Goal: Task Accomplishment & Management: Use online tool/utility

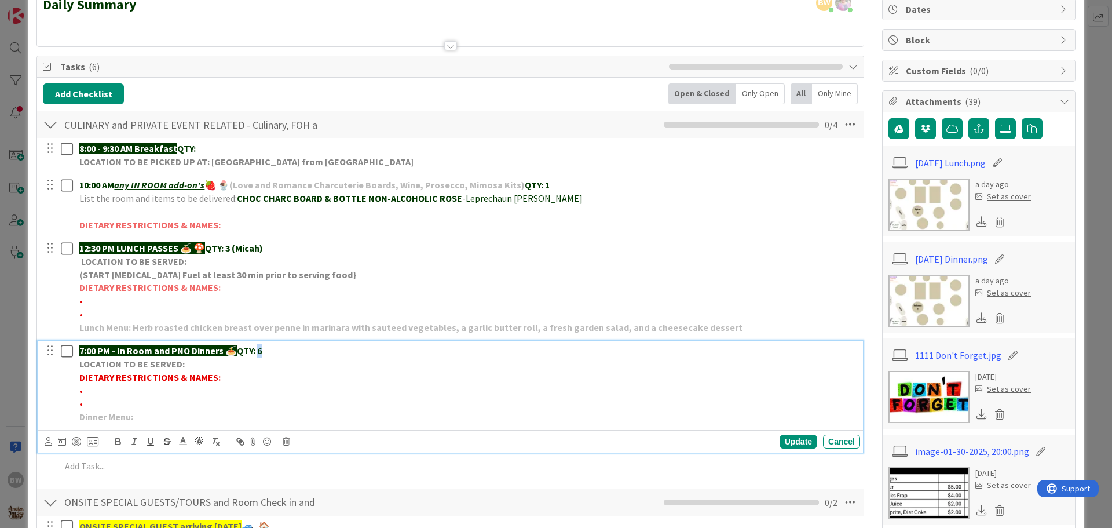
click at [259, 350] on p "7:00 PM - In Room and PNO Dinners 🍝 QTY: 6" at bounding box center [467, 350] width 776 height 13
click at [790, 440] on div "Update" at bounding box center [799, 441] width 38 height 14
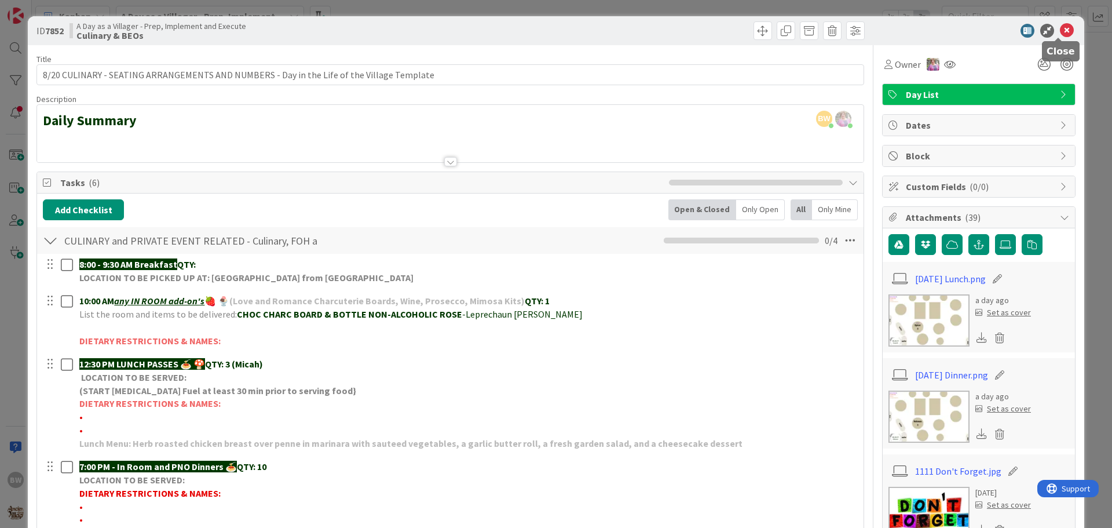
click at [1060, 26] on icon at bounding box center [1067, 31] width 14 height 14
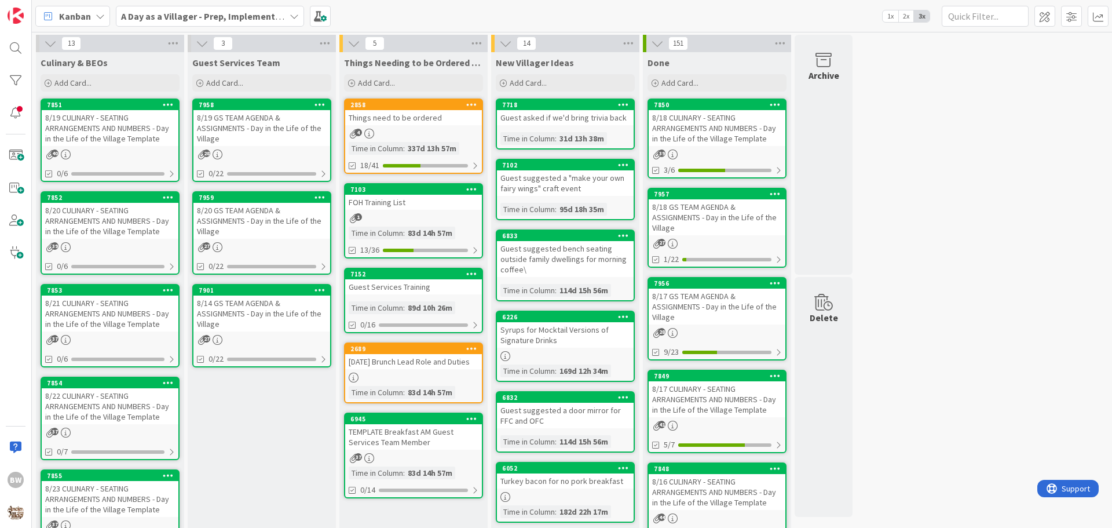
click at [105, 296] on div "8/21 CULINARY - SEATING ARRANGEMENTS AND NUMBERS - Day in the Life of the Villa…" at bounding box center [110, 313] width 137 height 36
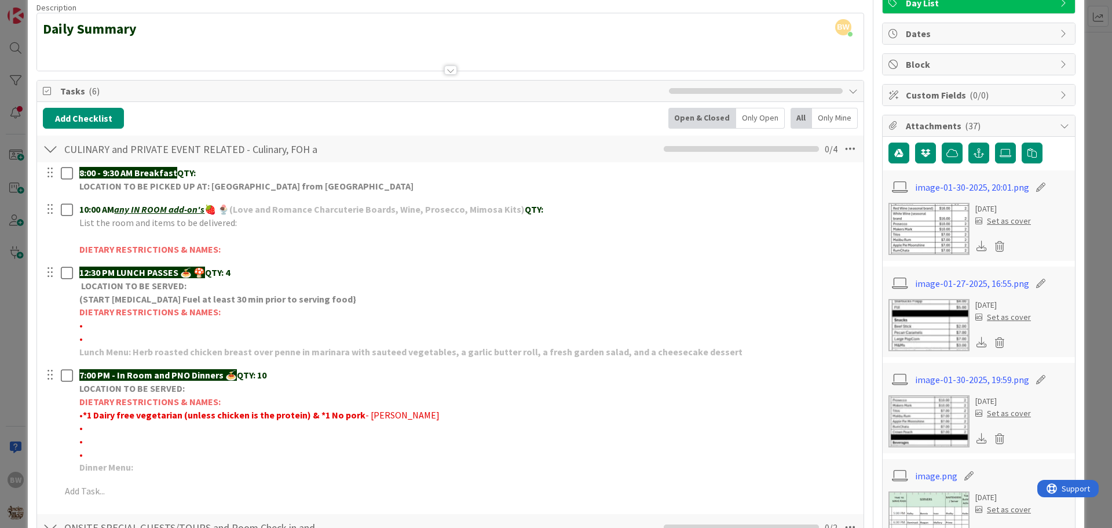
scroll to position [116, 0]
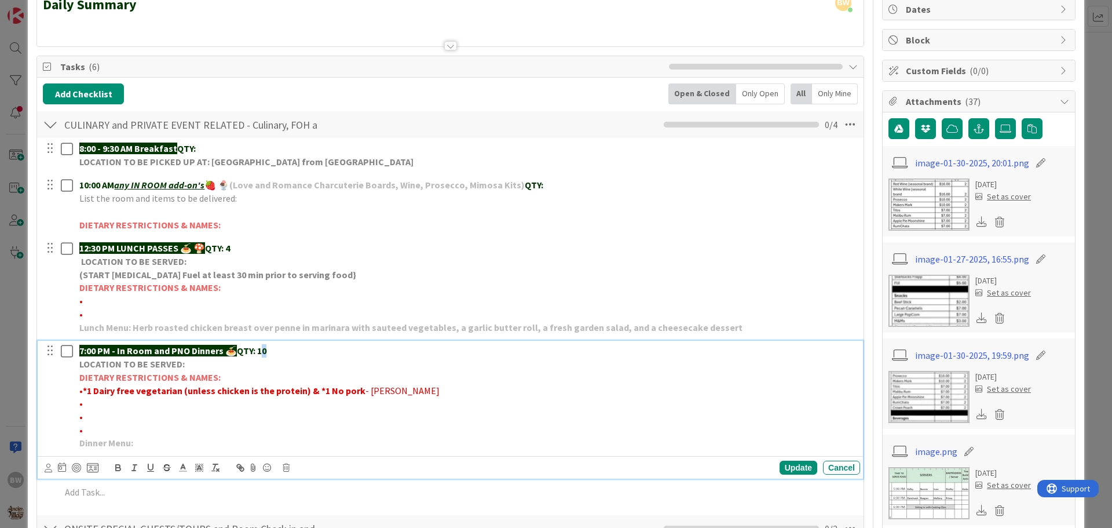
click at [265, 349] on p "7:00 PM - In Room and PNO Dinners 🍝 QTY: 10" at bounding box center [467, 350] width 776 height 13
click at [787, 468] on div "Update" at bounding box center [799, 468] width 38 height 14
click at [133, 387] on strong "*1 Dairy free vegetarian (unless chicken is the protein) & *1 No pork" at bounding box center [224, 391] width 283 height 12
click at [783, 463] on div "Update" at bounding box center [799, 468] width 38 height 14
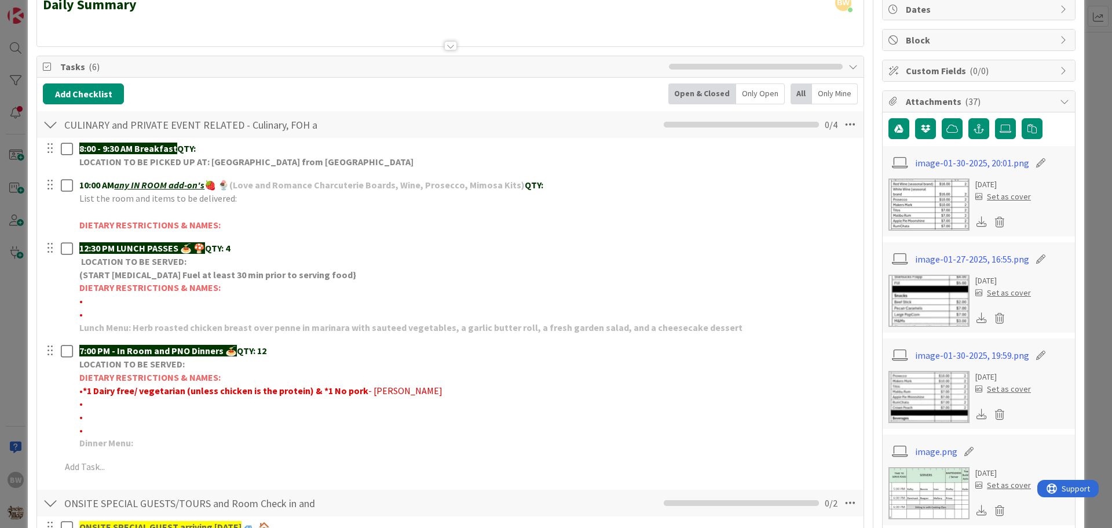
scroll to position [0, 0]
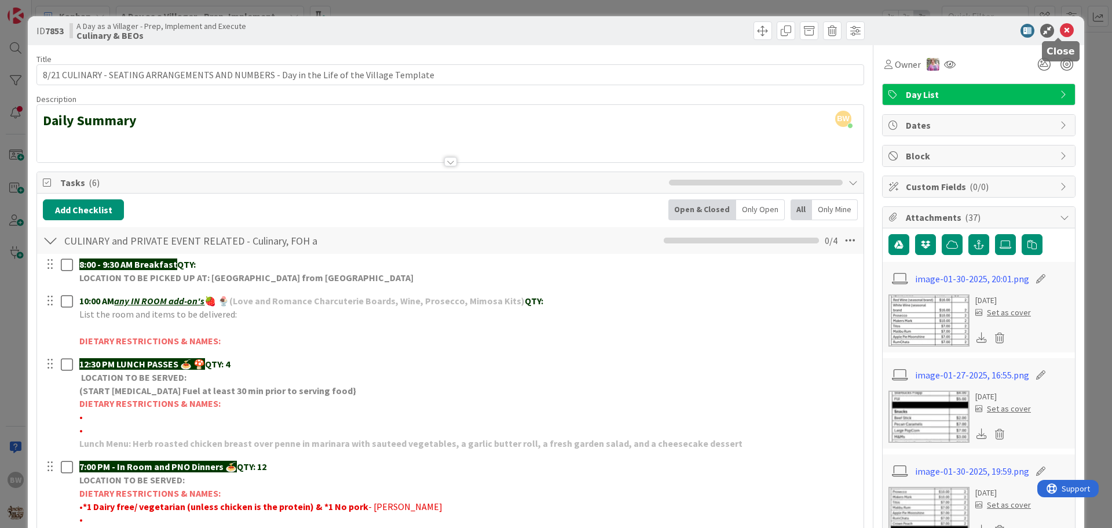
click at [1061, 28] on icon at bounding box center [1067, 31] width 14 height 14
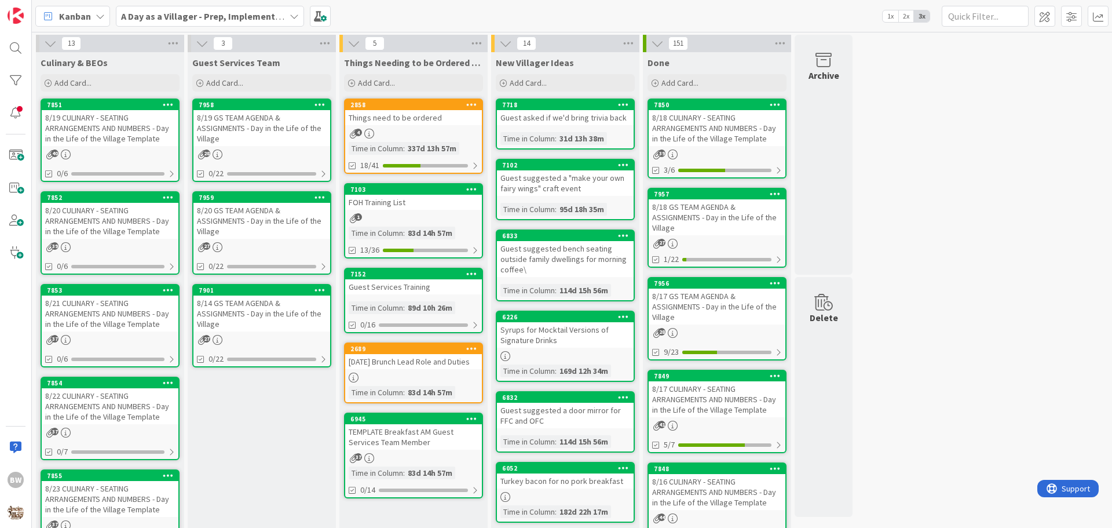
click at [111, 388] on div "7854" at bounding box center [110, 383] width 137 height 10
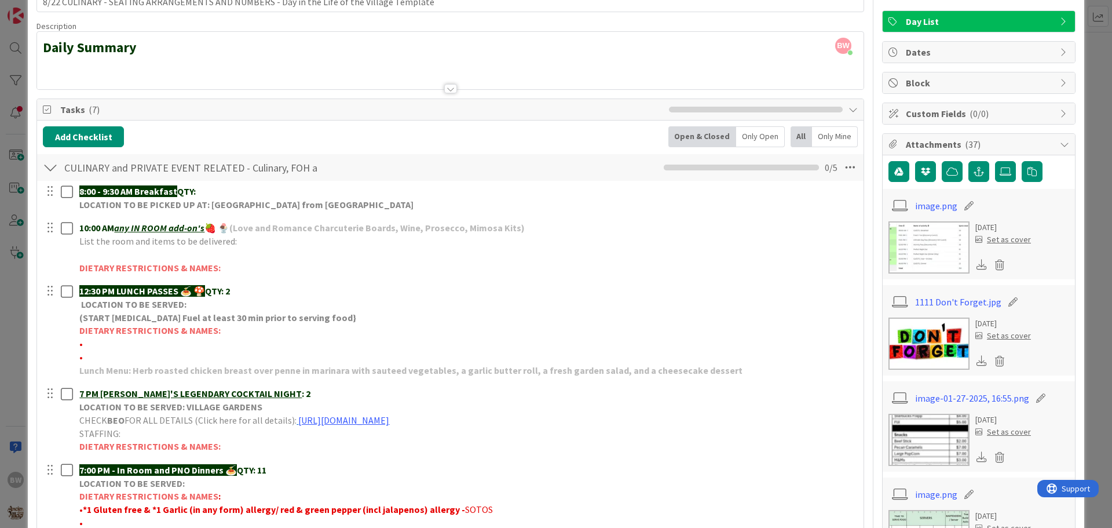
scroll to position [174, 0]
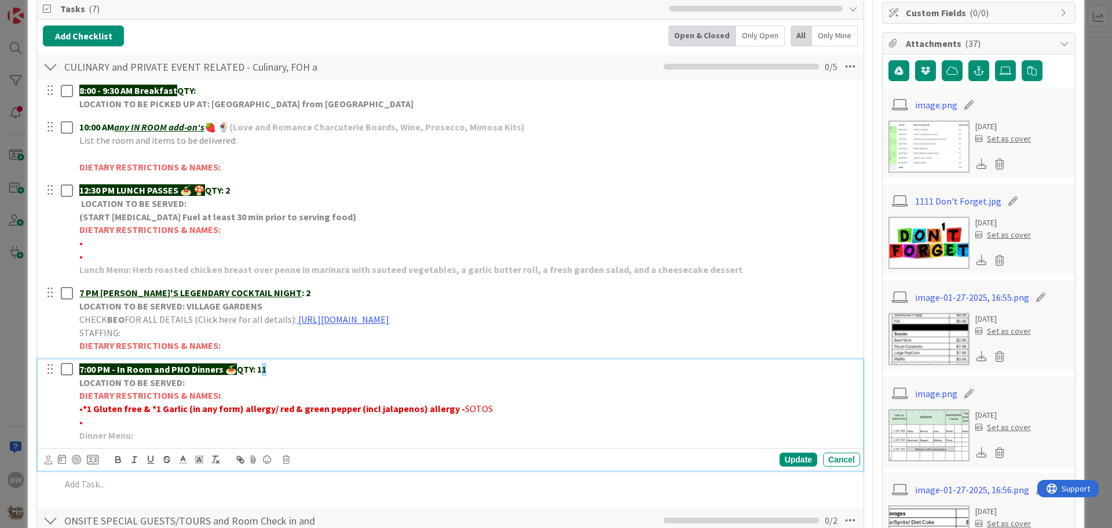
drag, startPoint x: 272, startPoint y: 372, endPoint x: 265, endPoint y: 369, distance: 7.8
click at [265, 369] on p "7:00 PM - In Room and PNO Dinners 🍝 QTY: 11" at bounding box center [467, 369] width 776 height 13
click at [790, 456] on div "Update" at bounding box center [799, 459] width 38 height 14
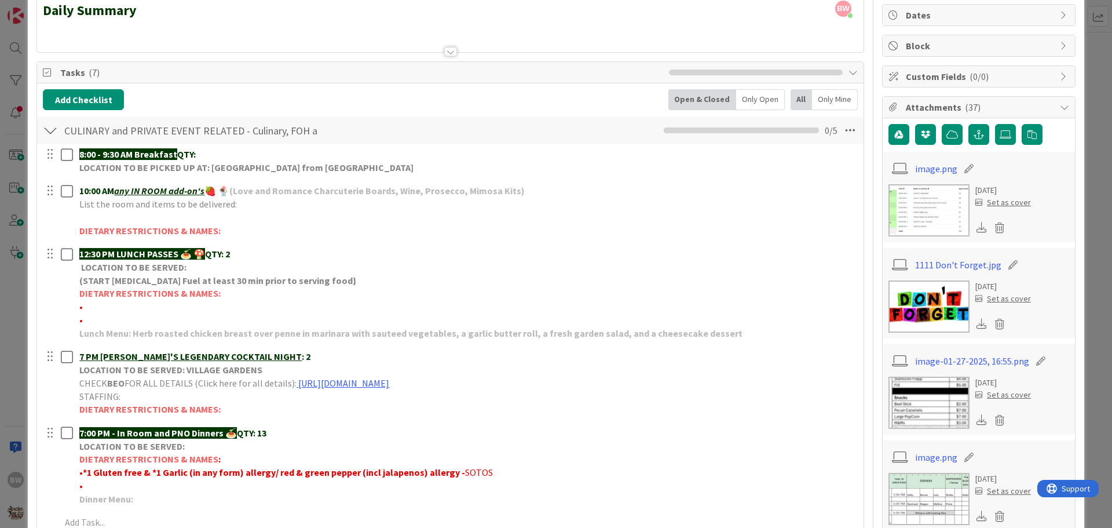
scroll to position [0, 0]
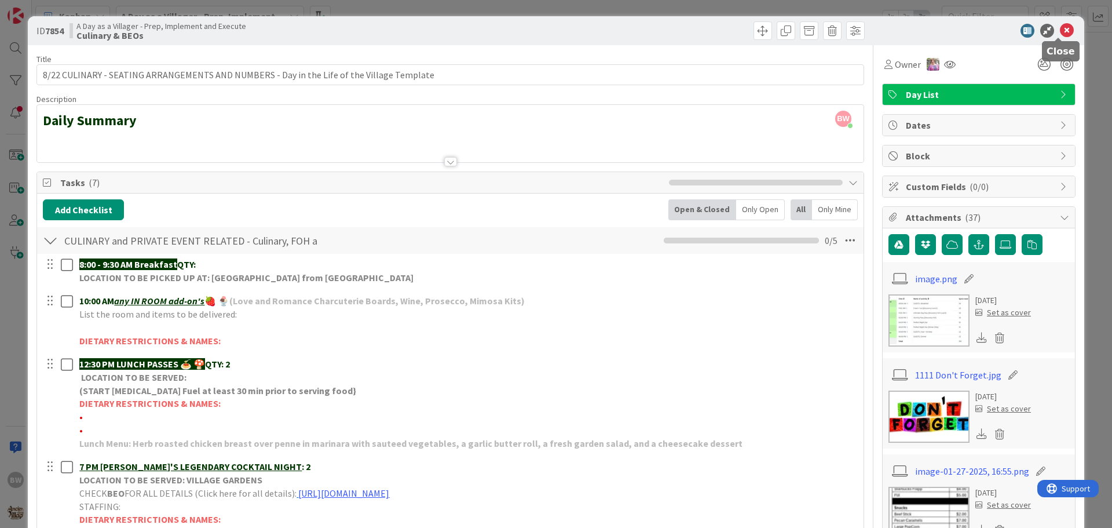
click at [1065, 30] on icon at bounding box center [1067, 31] width 14 height 14
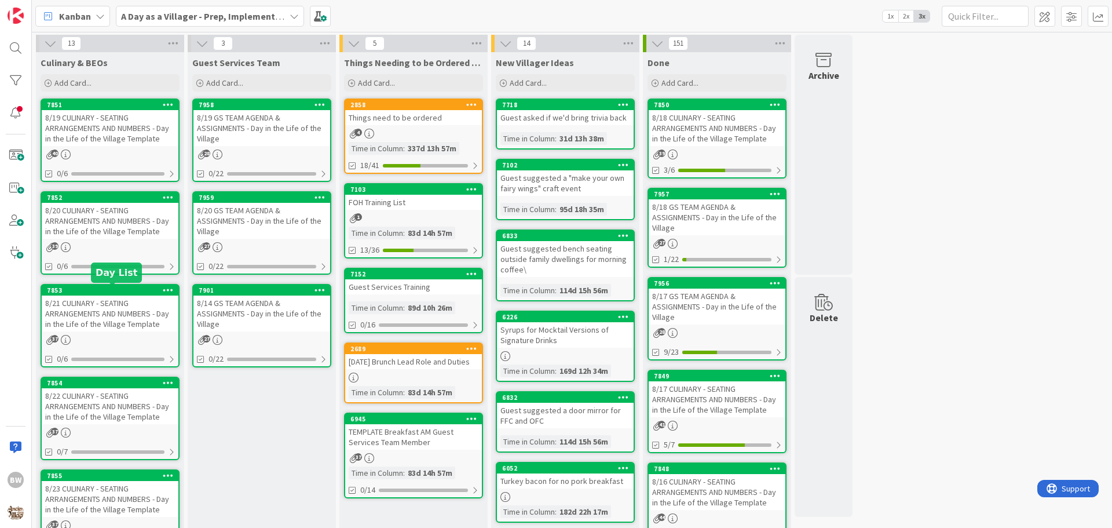
click at [92, 290] on div "7853" at bounding box center [112, 290] width 131 height 8
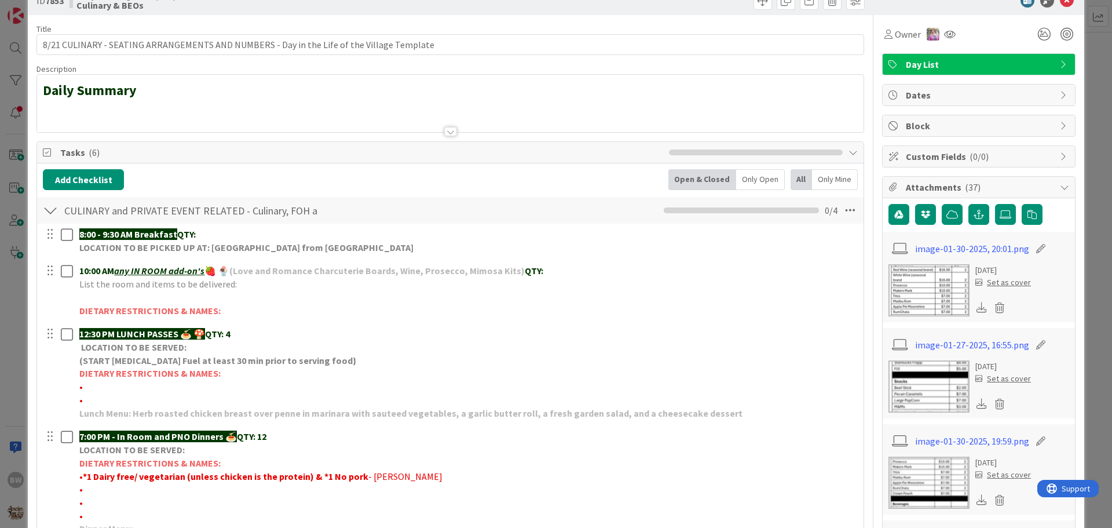
scroll to position [232, 0]
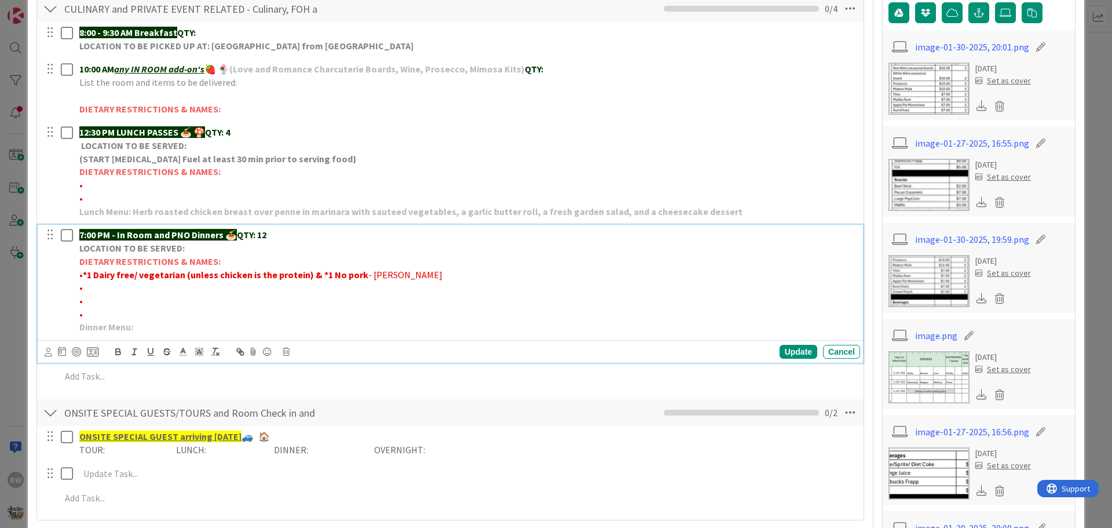
click at [200, 250] on p "LOCATION TO BE SERVED:" at bounding box center [467, 248] width 776 height 13
drag, startPoint x: 212, startPoint y: 246, endPoint x: 186, endPoint y: 250, distance: 26.5
click at [186, 250] on strong "LOCATION TO BE SERVED: THLUX116 [PERSON_NAME]-21st & 22nd;" at bounding box center [216, 248] width 275 height 12
click at [286, 246] on p "LOCATION TO BE SERVED: 116 [PERSON_NAME]-21st & 22nd;" at bounding box center [467, 248] width 776 height 13
drag, startPoint x: 284, startPoint y: 247, endPoint x: 277, endPoint y: 247, distance: 7.6
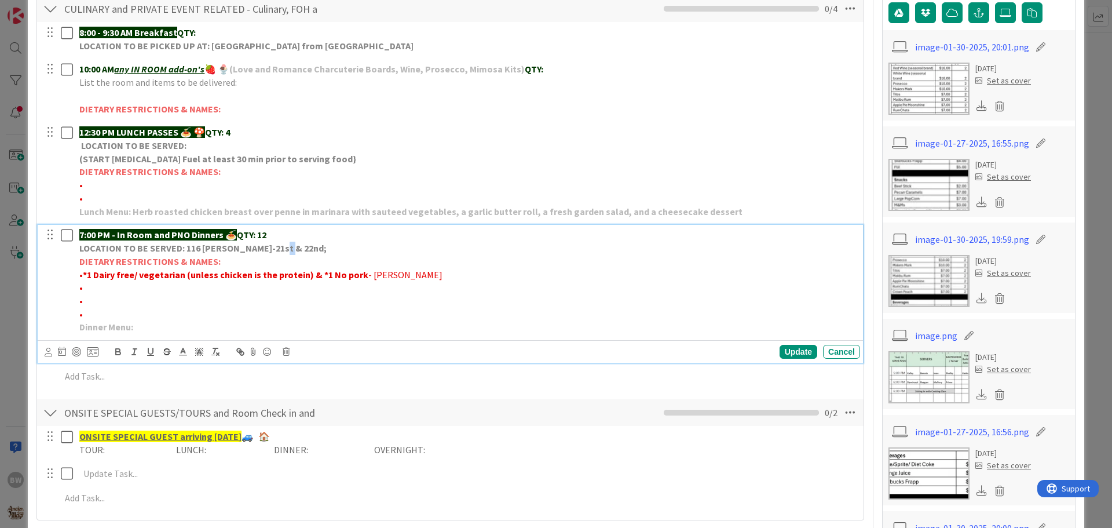
click at [277, 247] on p "LOCATION TO BE SERVED: 116 [PERSON_NAME]-21st & 22nd;" at bounding box center [467, 248] width 776 height 13
drag, startPoint x: 279, startPoint y: 247, endPoint x: 187, endPoint y: 249, distance: 92.1
click at [187, 249] on p "LOCATION TO BE SERVED: 116 [PERSON_NAME]-21st & 22nd" at bounding box center [467, 248] width 776 height 13
click at [178, 247] on strong "LOCATION TO BE SERVED: 116 [PERSON_NAME]-21st & 22nd" at bounding box center [201, 248] width 244 height 12
drag, startPoint x: 210, startPoint y: 248, endPoint x: 187, endPoint y: 250, distance: 22.7
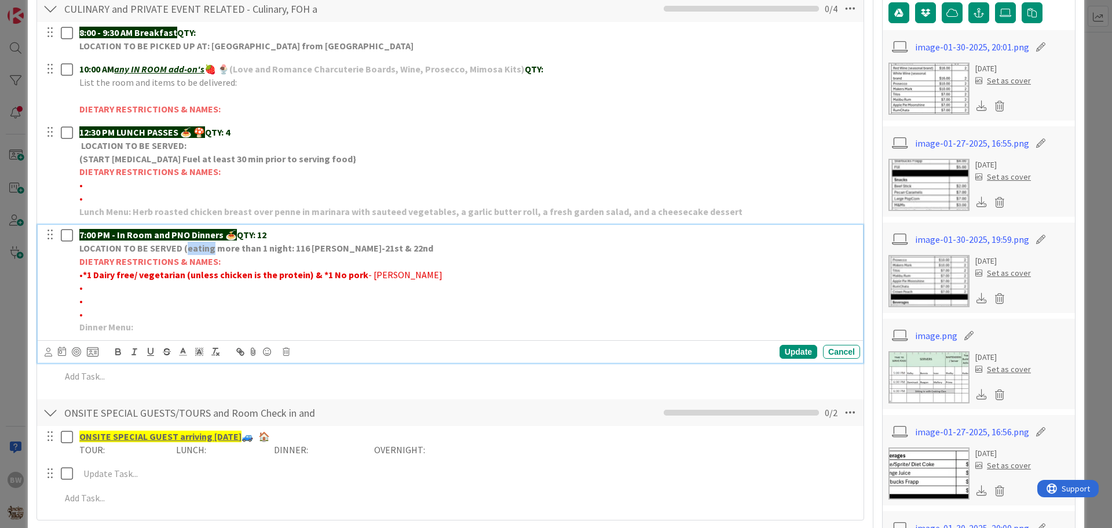
click at [187, 250] on strong "LOCATION TO BE SERVED (eating more than 1 night: 116 [PERSON_NAME]-21st & 22nd" at bounding box center [256, 248] width 354 height 12
click at [321, 247] on strong "LOCATION TO BE SERVED (dining multiple more than 1 night: 116 [PERSON_NAME]-21s…" at bounding box center [274, 248] width 390 height 12
drag, startPoint x: 297, startPoint y: 248, endPoint x: 249, endPoint y: 251, distance: 48.2
click at [249, 251] on strong "LOCATION TO BE SERVED (dining multiple more than 1 nights: 116 [PERSON_NAME]-21…" at bounding box center [276, 248] width 394 height 12
click at [273, 247] on strong "LOCATION TO BE SERVED (dining multiple nights: 116 [PERSON_NAME]-21st & 22nd" at bounding box center [250, 248] width 342 height 12
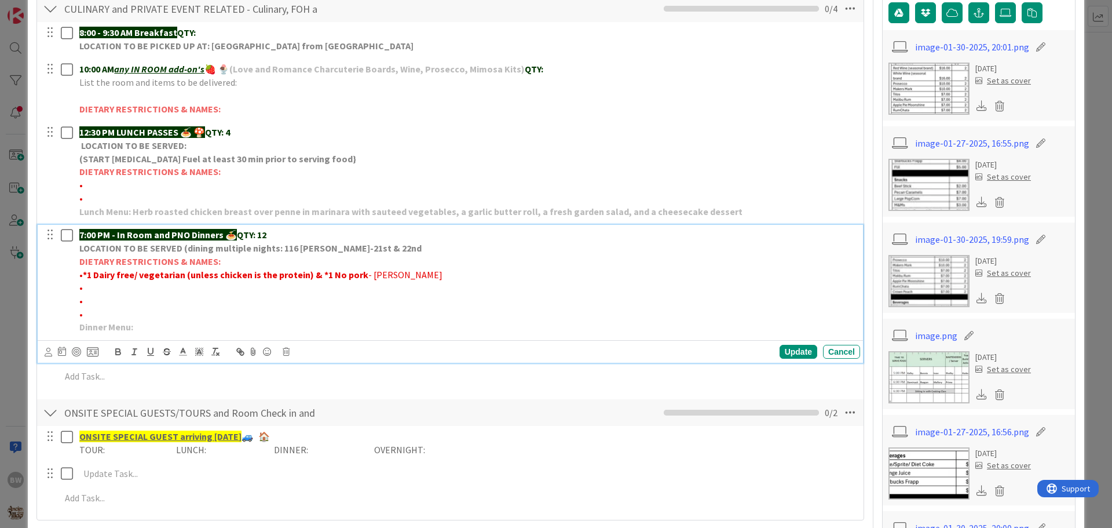
click at [275, 249] on strong "LOCATION TO BE SERVED (dining multiple nights: 116 [PERSON_NAME]-21st & 22nd" at bounding box center [250, 248] width 342 height 12
drag, startPoint x: 186, startPoint y: 249, endPoint x: 274, endPoint y: 245, distance: 88.1
click at [274, 245] on strong "LOCATION TO BE SERVED (dining multiple nights): 116 [PERSON_NAME]-21st & 22nd" at bounding box center [252, 248] width 346 height 12
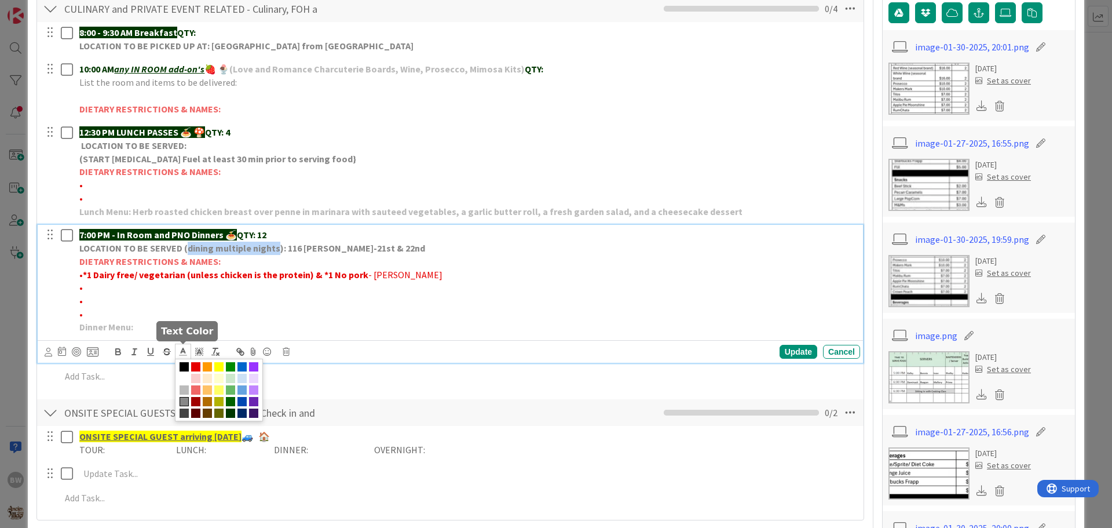
click at [184, 353] on icon at bounding box center [183, 351] width 10 height 10
click at [232, 413] on span at bounding box center [230, 412] width 9 height 9
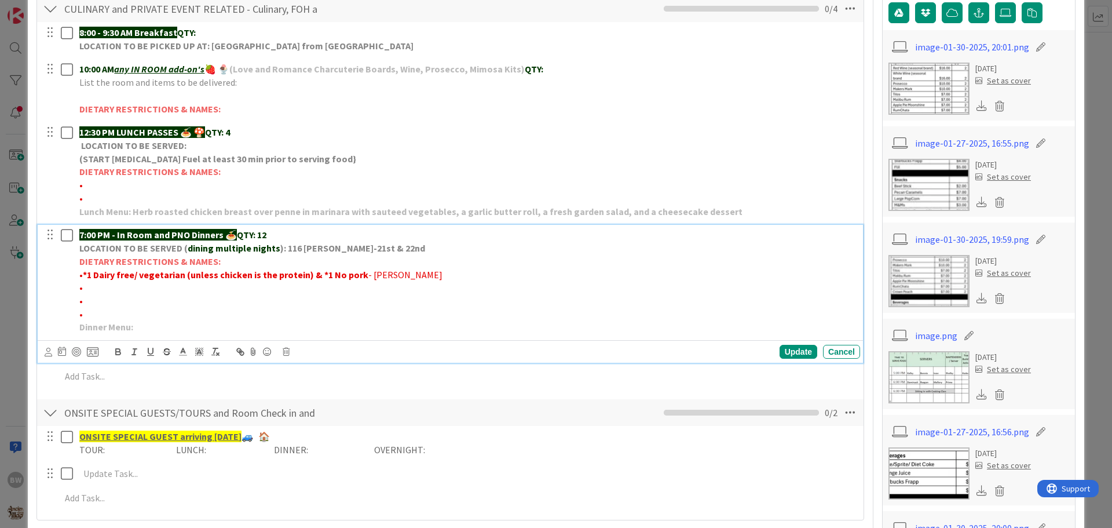
click at [275, 308] on p "•" at bounding box center [467, 314] width 776 height 13
drag, startPoint x: 283, startPoint y: 247, endPoint x: 379, endPoint y: 247, distance: 96.2
click at [379, 247] on p "LOCATION TO BE SERVED ( dining multiple nights ): 116 [PERSON_NAME]-21st & 22nd" at bounding box center [467, 248] width 776 height 13
click at [183, 353] on icon at bounding box center [183, 351] width 10 height 10
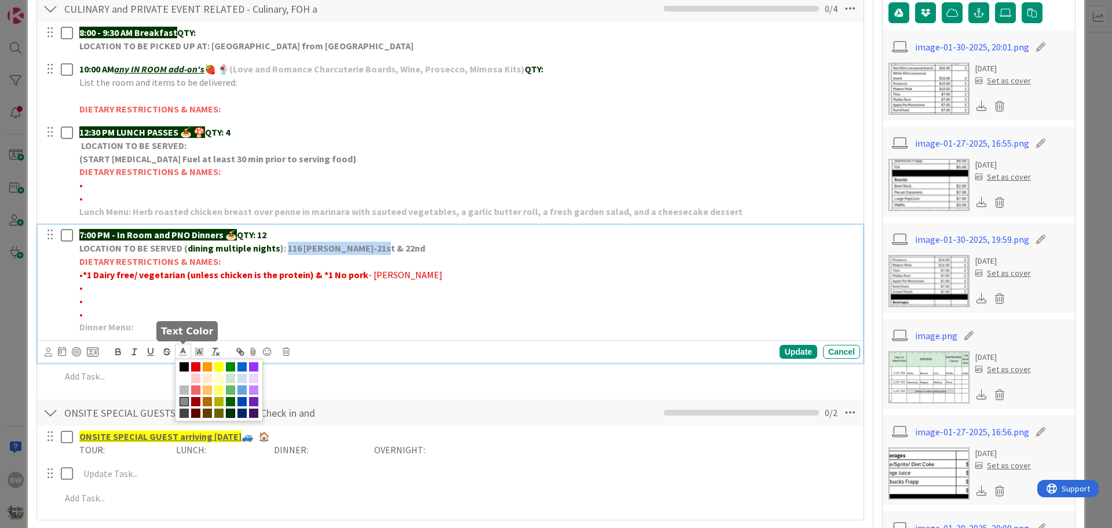
click at [232, 410] on span at bounding box center [230, 412] width 9 height 9
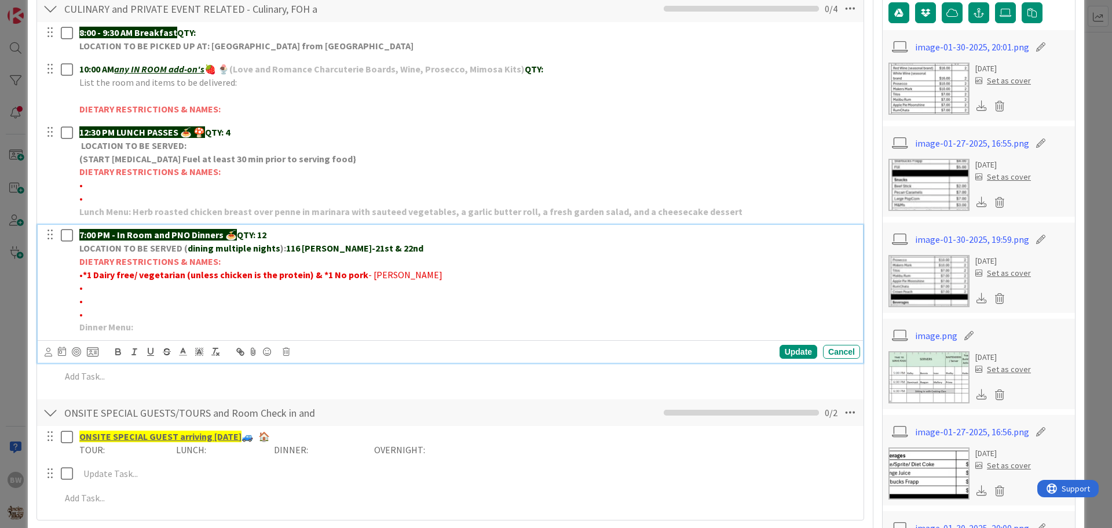
click at [320, 308] on p "•" at bounding box center [467, 314] width 776 height 13
drag, startPoint x: 78, startPoint y: 247, endPoint x: 381, endPoint y: 244, distance: 302.4
click at [381, 244] on div "7:00 PM - In Room and PNO Dinners 🍝 QTY: 12 LOCATION TO BE SERVED ( dining mult…" at bounding box center [467, 281] width 785 height 112
copy p "LOCATION TO BE SERVED ( dining multiple nights ): 116 [PERSON_NAME]-21st & 22nd"
click at [784, 352] on div "Update" at bounding box center [799, 352] width 38 height 14
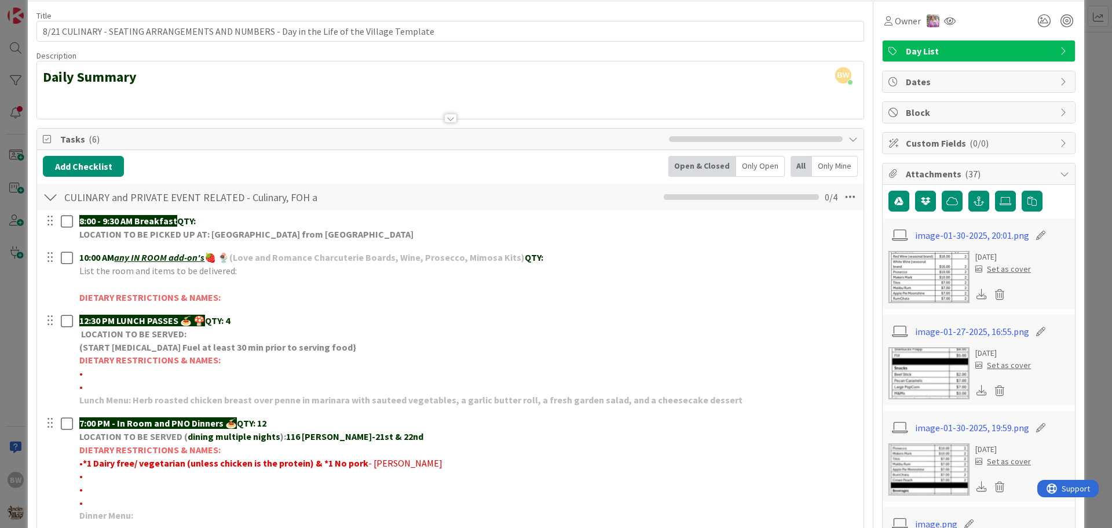
scroll to position [0, 0]
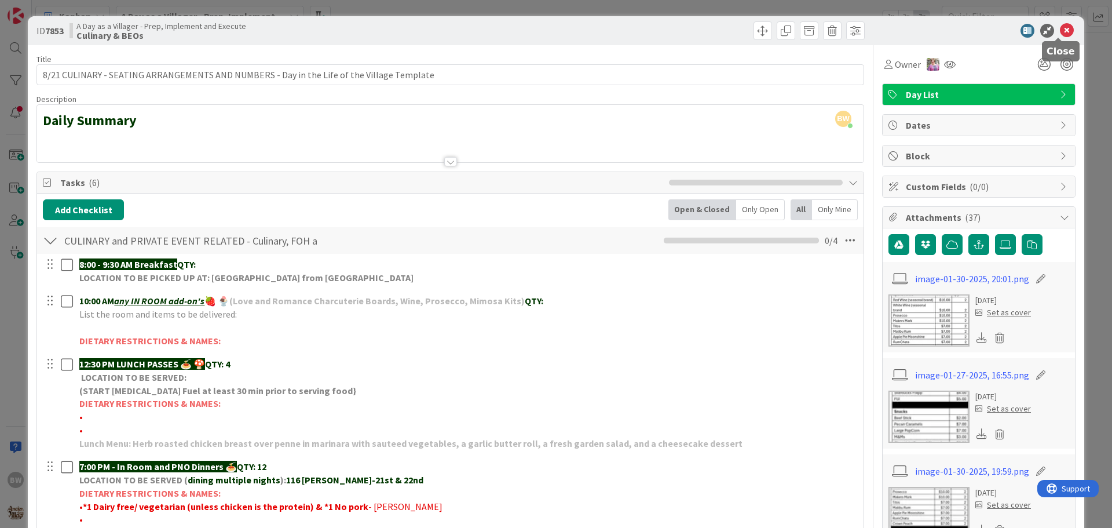
click at [1060, 28] on icon at bounding box center [1067, 31] width 14 height 14
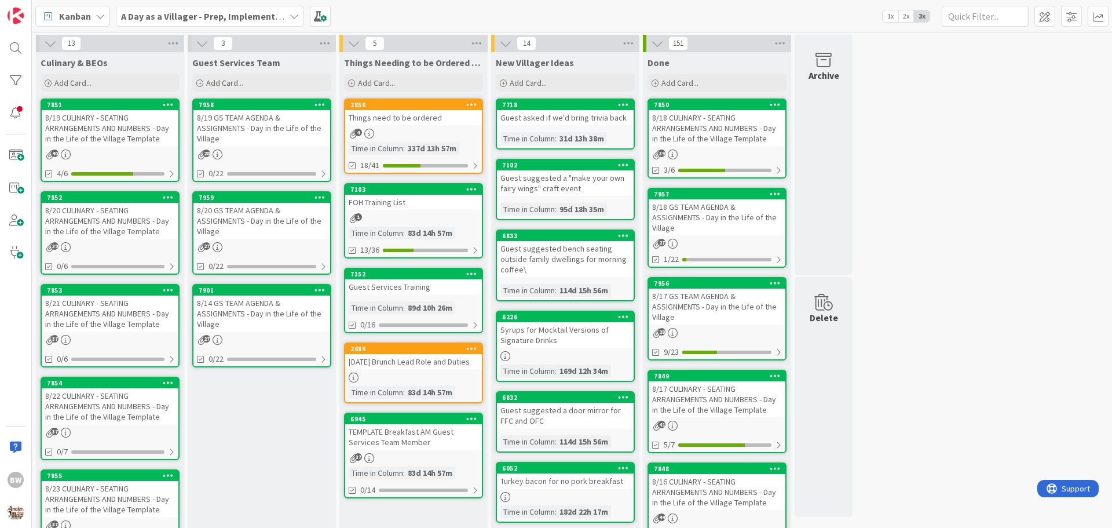
click at [98, 378] on div "7854" at bounding box center [110, 383] width 137 height 10
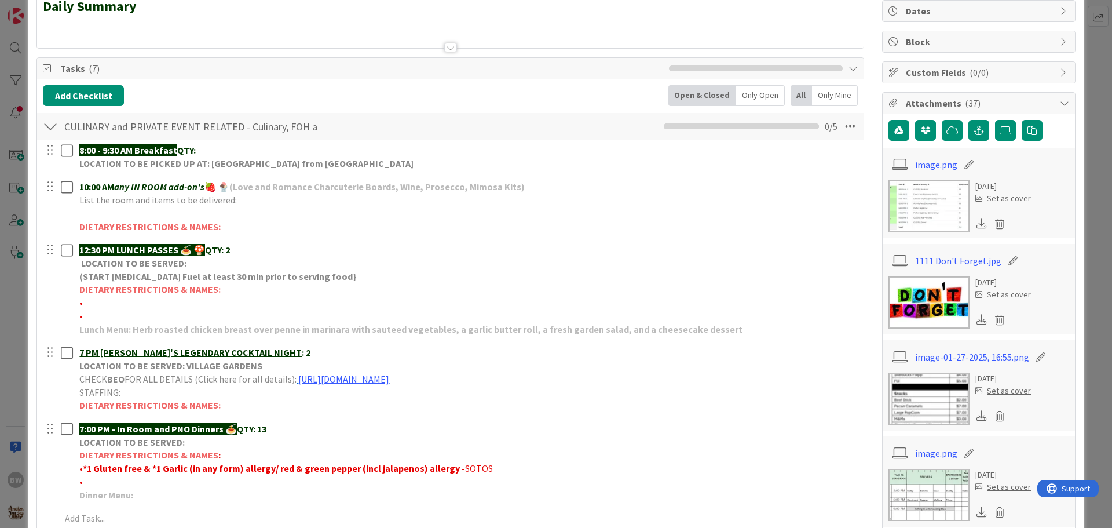
scroll to position [174, 0]
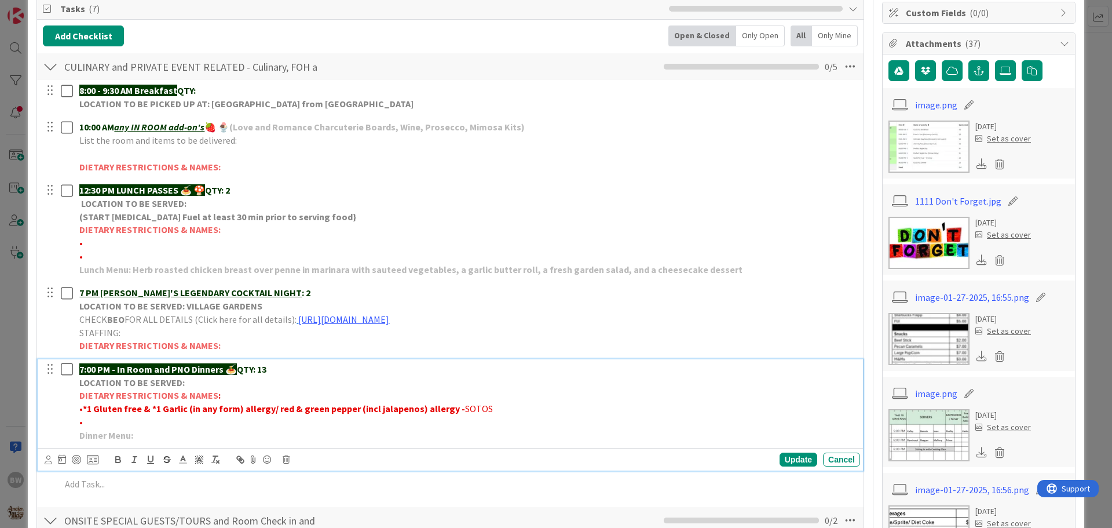
drag, startPoint x: 78, startPoint y: 379, endPoint x: 191, endPoint y: 381, distance: 113.0
click at [191, 381] on div "7:00 PM - In Room and PNO Dinners 🍝 QTY: 13 LOCATION TO BE SERVED: DIETARY REST…" at bounding box center [467, 402] width 785 height 86
click at [378, 378] on p "LOCATION TO BE SERVED ( dining multiple nights ): 116 [PERSON_NAME]-21st & 22nd" at bounding box center [467, 382] width 776 height 13
click at [481, 383] on strong "116 [PERSON_NAME]-21st & 22nd; 107 BROWN-22nd & 23rd;" at bounding box center [408, 383] width 244 height 12
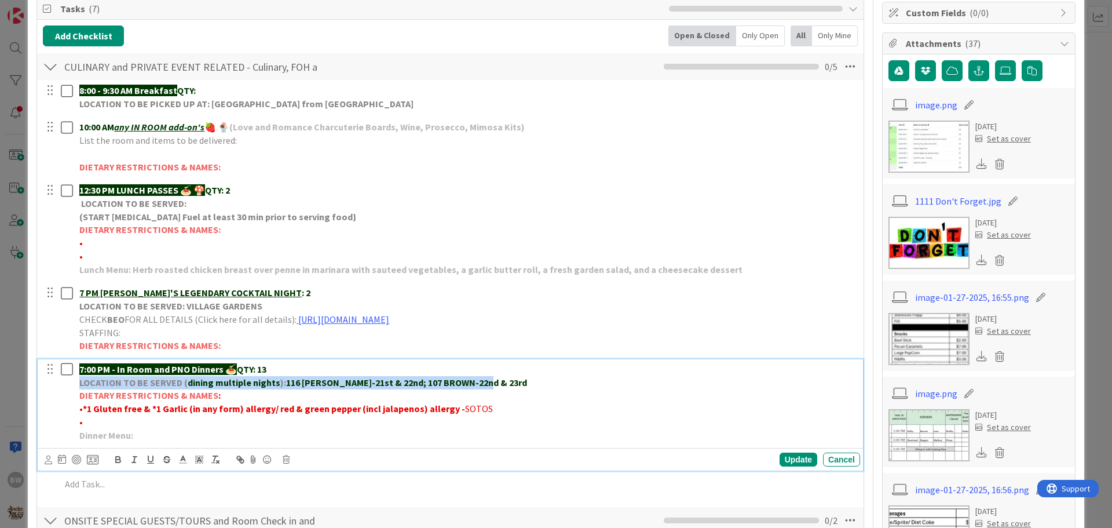
drag, startPoint x: 496, startPoint y: 377, endPoint x: 76, endPoint y: 382, distance: 419.4
click at [76, 382] on div "7:00 PM - In Room and PNO Dinners 🍝 QTY: 13 LOCATION TO BE SERVED ( dining mult…" at bounding box center [467, 402] width 785 height 86
copy p "LOCATION TO BE SERVED ( dining multiple nights ): 116 [PERSON_NAME]-21st & 22nd…"
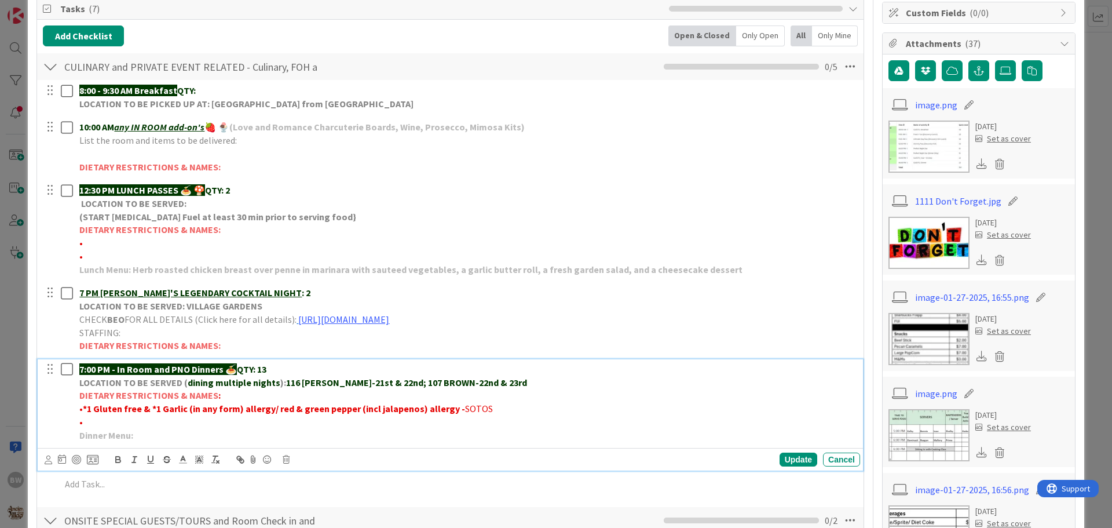
drag, startPoint x: 698, startPoint y: 413, endPoint x: 704, endPoint y: 414, distance: 6.5
click at [698, 412] on p "•* 1 Gluten free & *1 Garlic (in any form) allergy/ red & green pepper (incl ja…" at bounding box center [467, 408] width 776 height 13
click at [787, 459] on div "Update" at bounding box center [799, 459] width 38 height 14
drag, startPoint x: 326, startPoint y: 383, endPoint x: 283, endPoint y: 385, distance: 43.5
click at [286, 385] on strong "116 [PERSON_NAME]-21st & 22nd; 107 BROWN-22nd & 23rd" at bounding box center [406, 383] width 241 height 12
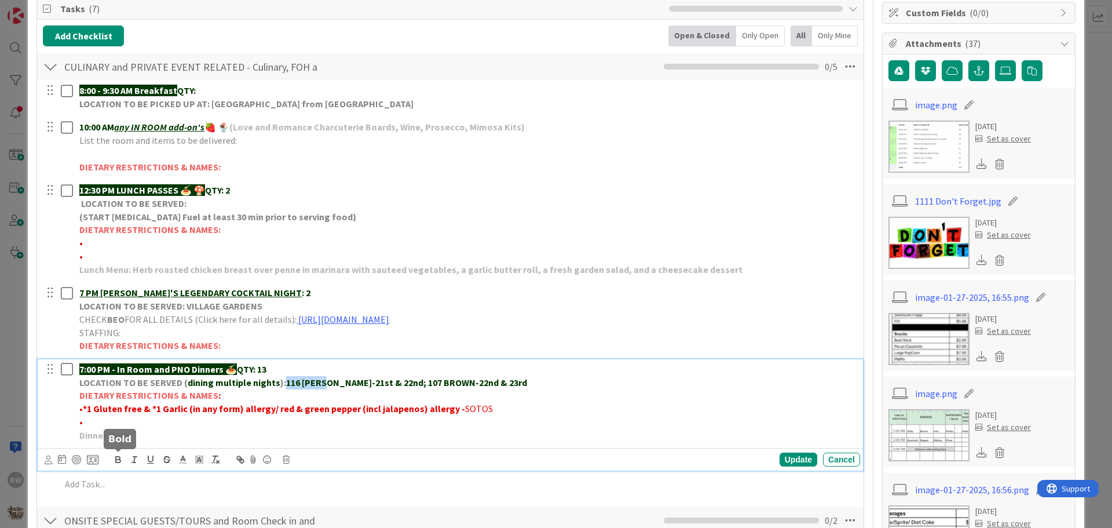
click at [120, 457] on icon "button" at bounding box center [118, 459] width 10 height 10
click at [426, 378] on strong "-21st & 22nd; 107 BROWN-22nd & 23rd" at bounding box center [448, 383] width 155 height 12
drag, startPoint x: 426, startPoint y: 382, endPoint x: 380, endPoint y: 383, distance: 46.4
click at [380, 383] on strong "-21st & 22nd; 107 BROWN-22nd & 23rd" at bounding box center [448, 383] width 155 height 12
click at [119, 462] on icon "button" at bounding box center [118, 459] width 10 height 10
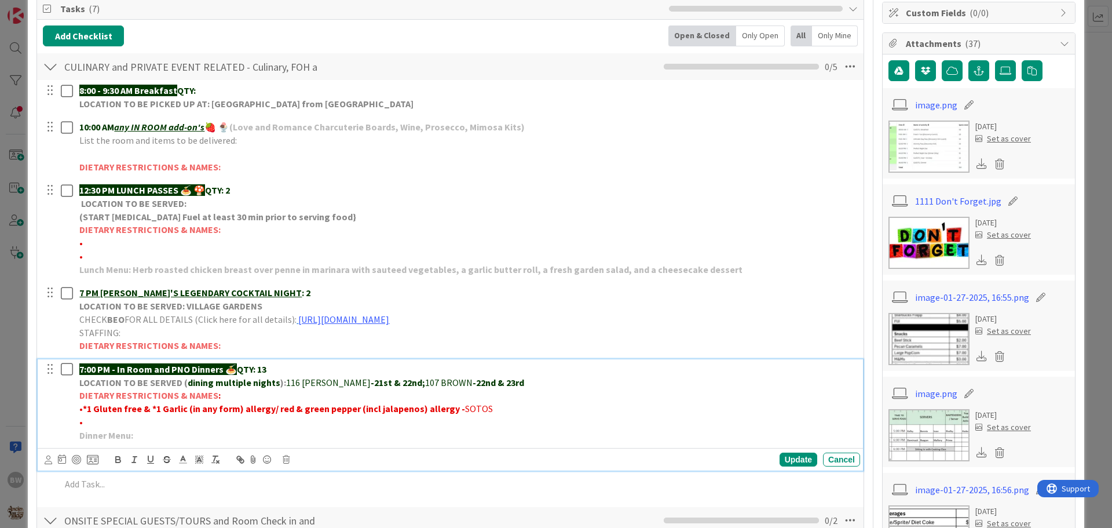
click at [371, 380] on strong "-21st & 22nd;" at bounding box center [398, 383] width 54 height 12
click at [325, 381] on span "116 [PERSON_NAME] (" at bounding box center [331, 383] width 90 height 12
click at [335, 381] on p "LOCATION TO BE SERVED ( dining multiple nights ): 116 [PERSON_NAME] 2A ( -21st …" at bounding box center [467, 382] width 776 height 13
drag, startPoint x: 327, startPoint y: 382, endPoint x: 341, endPoint y: 382, distance: 13.9
click at [341, 382] on p "LOCATION TO BE SERVED ( dining multiple nights ): 116 [PERSON_NAME] 2A -21st & …" at bounding box center [467, 382] width 776 height 13
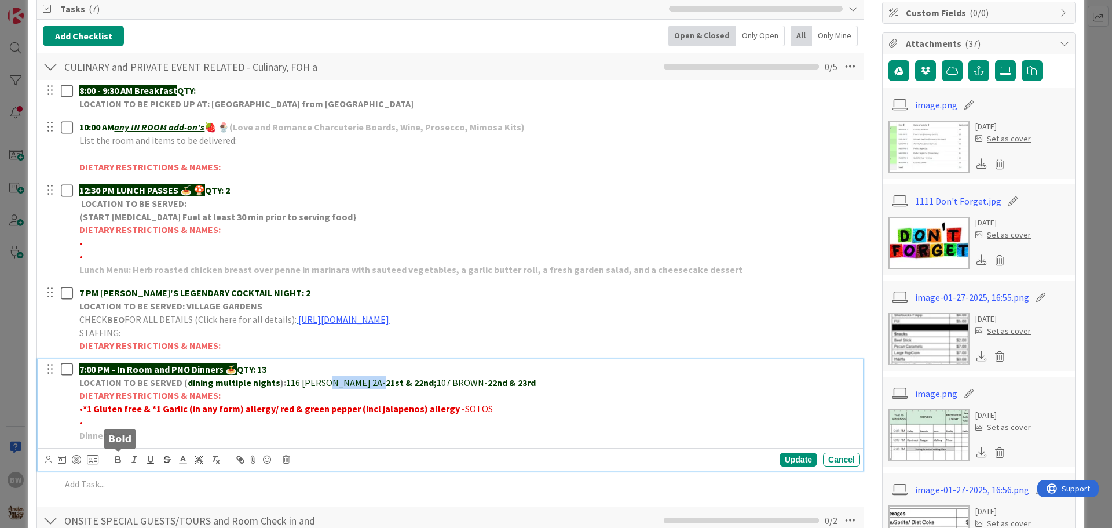
click at [118, 457] on icon "button" at bounding box center [118, 457] width 4 height 3
click at [360, 403] on strong "1 Gluten free & *1 Garlic (in any form) allergy/ red & green pepper (incl jalap…" at bounding box center [276, 409] width 378 height 12
click at [483, 382] on strong "-22nd & 23rd" at bounding box center [509, 383] width 52 height 12
drag, startPoint x: 440, startPoint y: 384, endPoint x: 452, endPoint y: 382, distance: 12.3
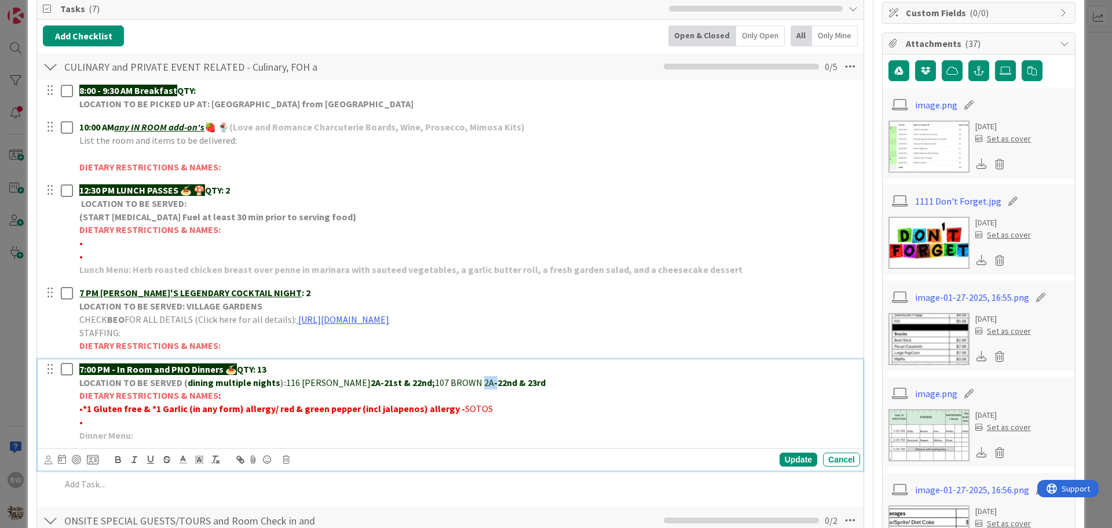
click at [452, 382] on p "LOCATION TO BE SERVED ( dining multiple nights ): 116 [PERSON_NAME] 2A-21st & 2…" at bounding box center [467, 382] width 776 height 13
click at [118, 456] on icon "button" at bounding box center [118, 457] width 4 height 3
click at [620, 368] on p "7:00 PM - In Room and PNO Dinners 🍝 QTY: 13" at bounding box center [467, 369] width 776 height 13
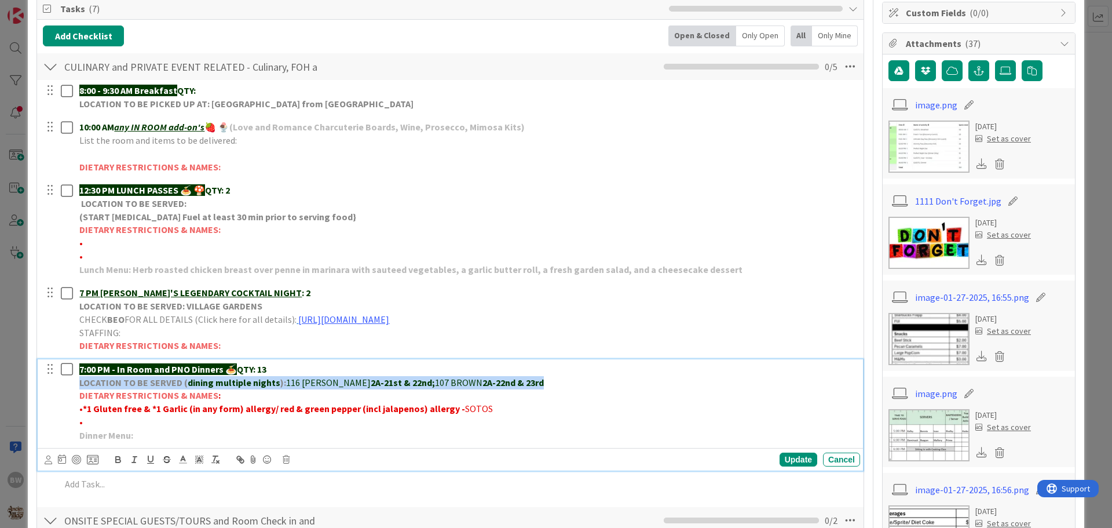
drag, startPoint x: 506, startPoint y: 381, endPoint x: 81, endPoint y: 384, distance: 425.2
click at [81, 384] on p "LOCATION TO BE SERVED ( dining multiple nights ): 116 [PERSON_NAME] 2A-21st & 2…" at bounding box center [467, 382] width 776 height 13
copy p "LOCATION TO BE SERVED ( dining multiple nights ): 116 [PERSON_NAME] 2A-21st & 2…"
click at [750, 378] on p "LOCATION TO BE SERVED ( dining multiple nights ): 116 [PERSON_NAME] 2A-21st & 2…" at bounding box center [467, 382] width 776 height 13
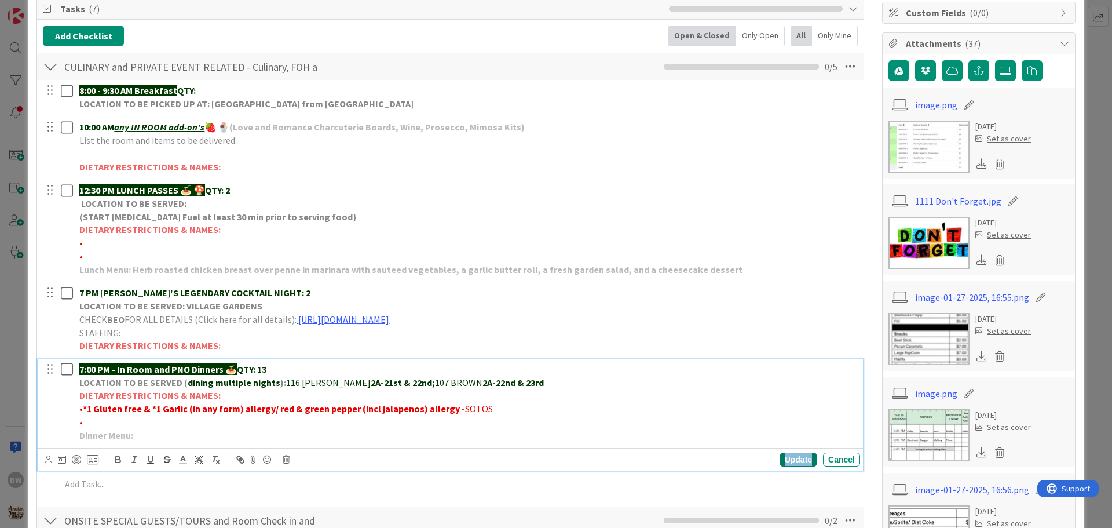
click at [794, 456] on div "Update" at bounding box center [799, 459] width 38 height 14
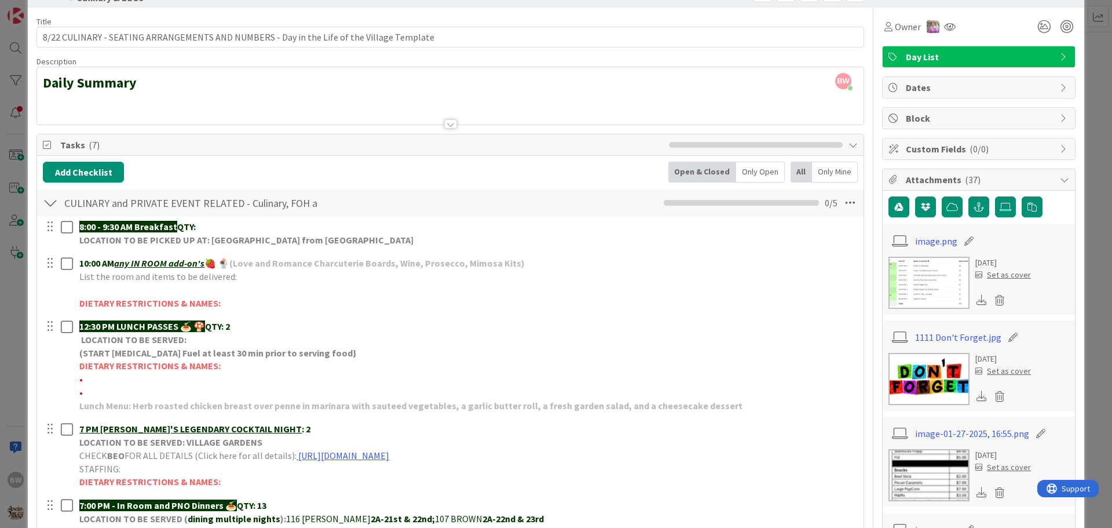
scroll to position [0, 0]
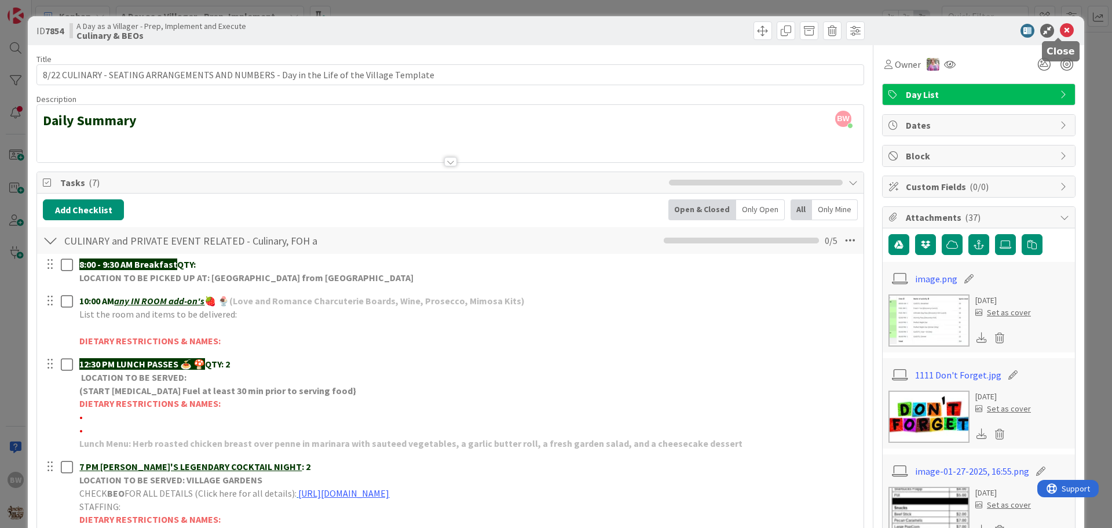
click at [1061, 32] on icon at bounding box center [1067, 31] width 14 height 14
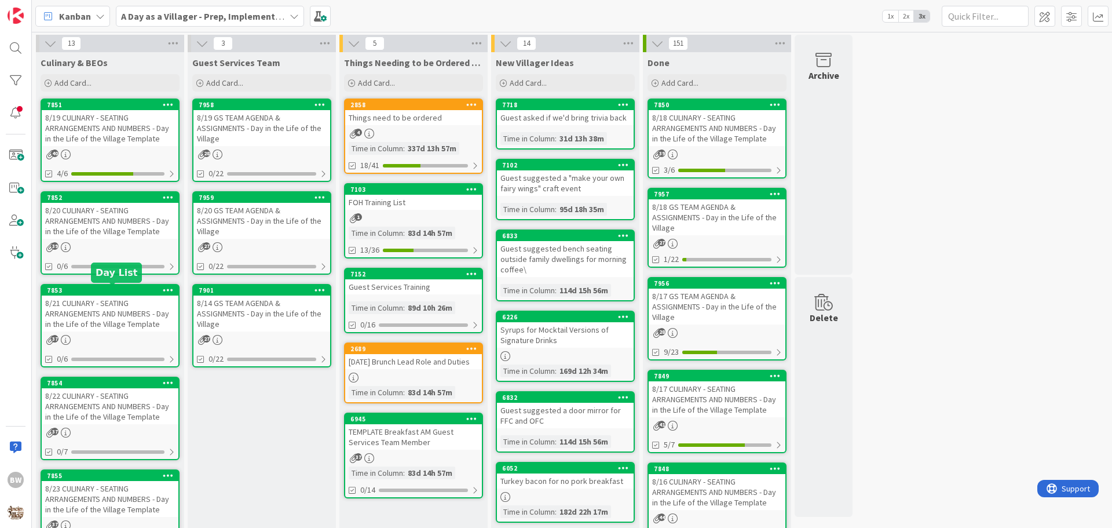
click at [106, 286] on div "7853" at bounding box center [112, 290] width 131 height 8
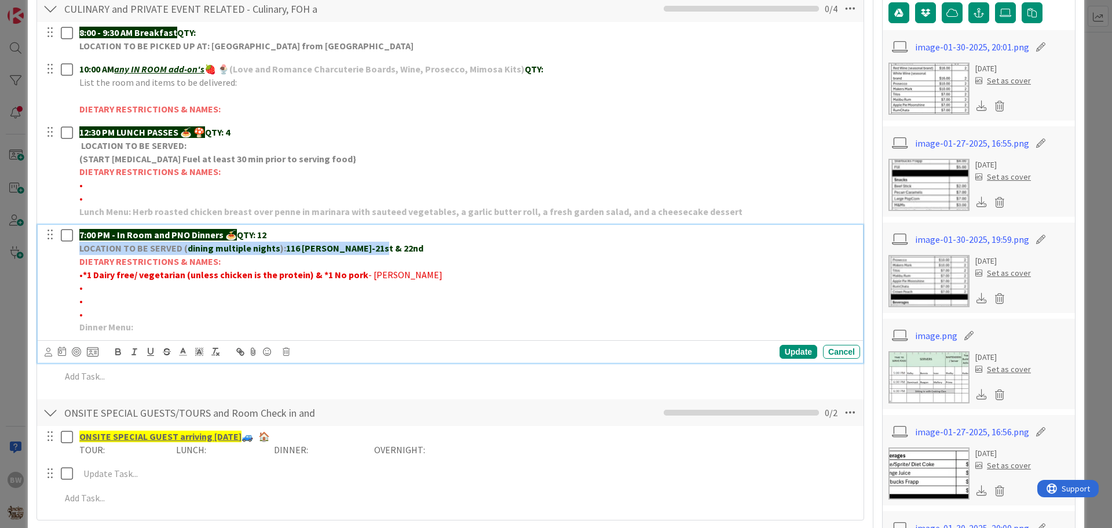
drag, startPoint x: 79, startPoint y: 247, endPoint x: 379, endPoint y: 243, distance: 300.7
click at [379, 243] on div "7:00 PM - In Room and PNO Dinners 🍝 QTY: 12 LOCATION TO BE SERVED ( dining mult…" at bounding box center [467, 281] width 785 height 112
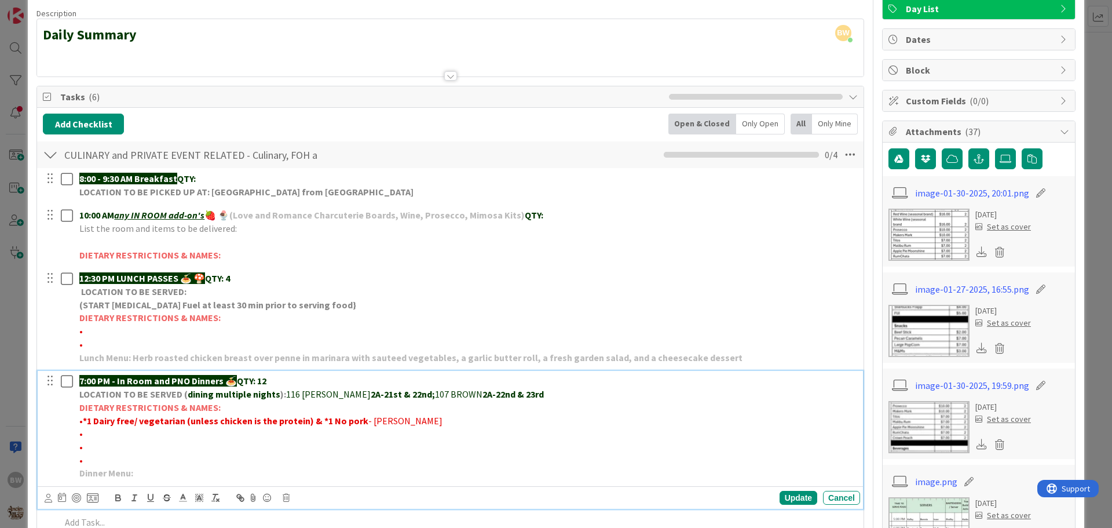
scroll to position [174, 0]
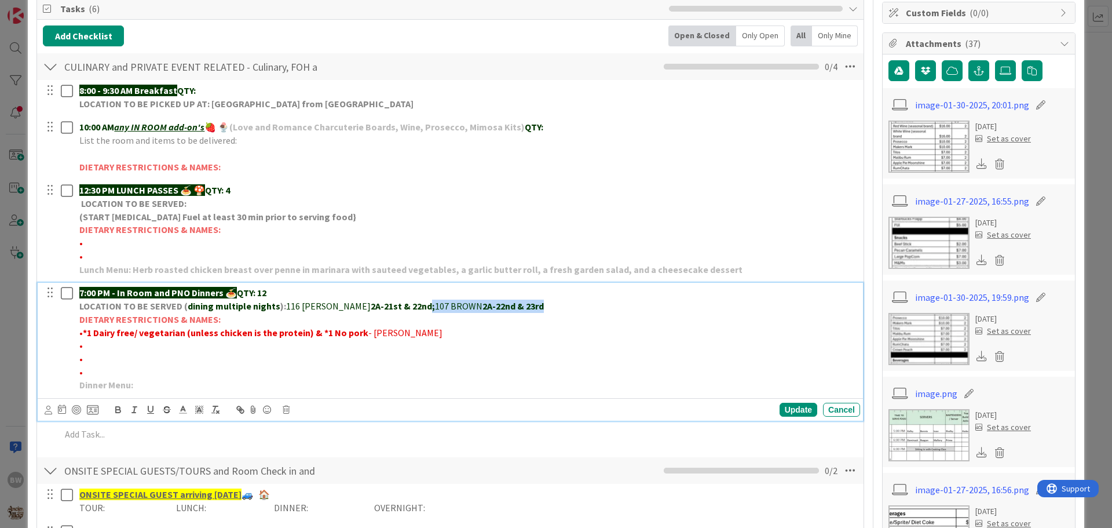
drag, startPoint x: 502, startPoint y: 308, endPoint x: 388, endPoint y: 304, distance: 114.8
click at [388, 304] on p "LOCATION TO BE SERVED ( dining multiple nights ): 116 [PERSON_NAME] 2A-21st & 2…" at bounding box center [467, 305] width 776 height 13
click at [780, 403] on div "Update" at bounding box center [799, 410] width 38 height 14
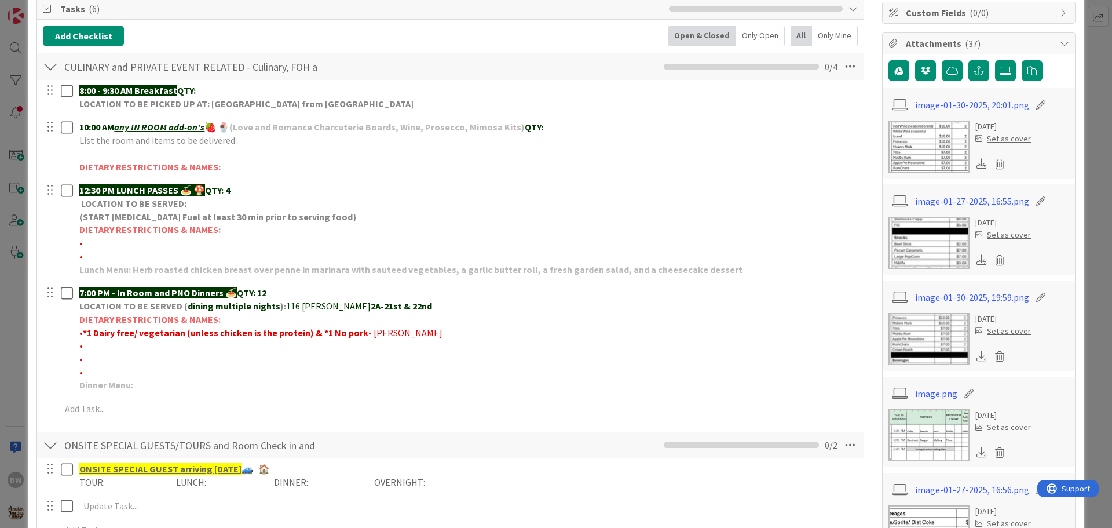
scroll to position [0, 0]
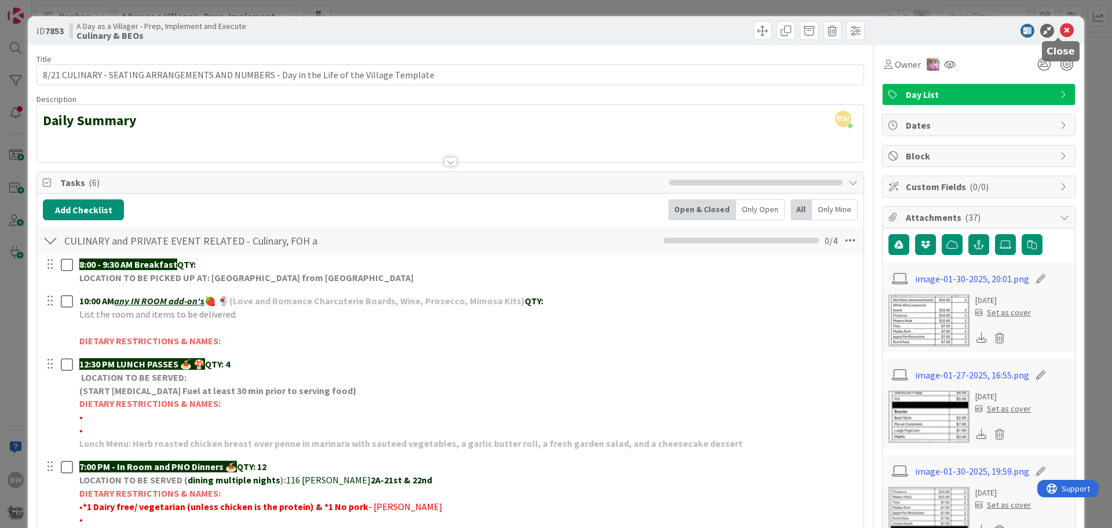
click at [1060, 26] on icon at bounding box center [1067, 31] width 14 height 14
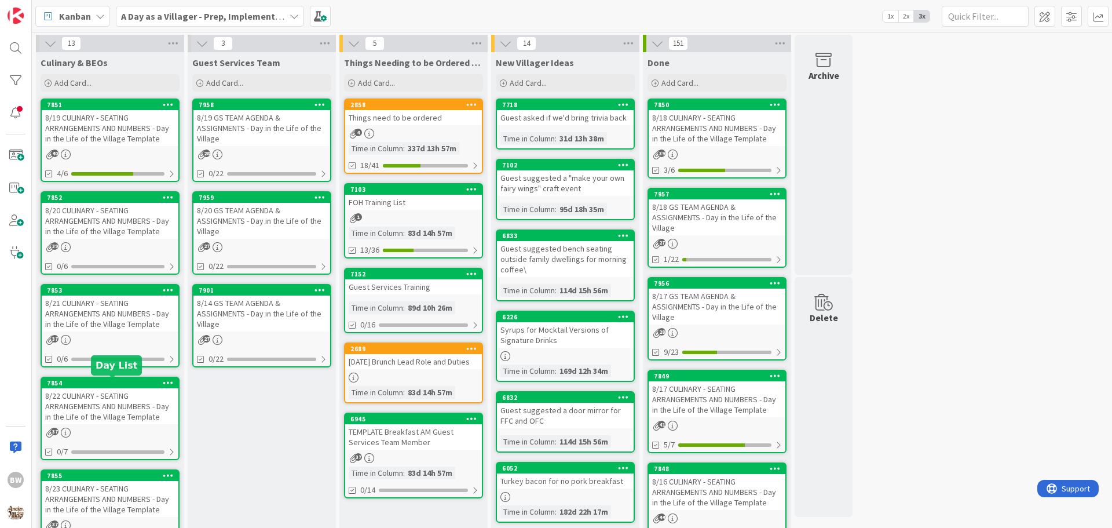
click at [102, 383] on div "7854" at bounding box center [112, 383] width 131 height 8
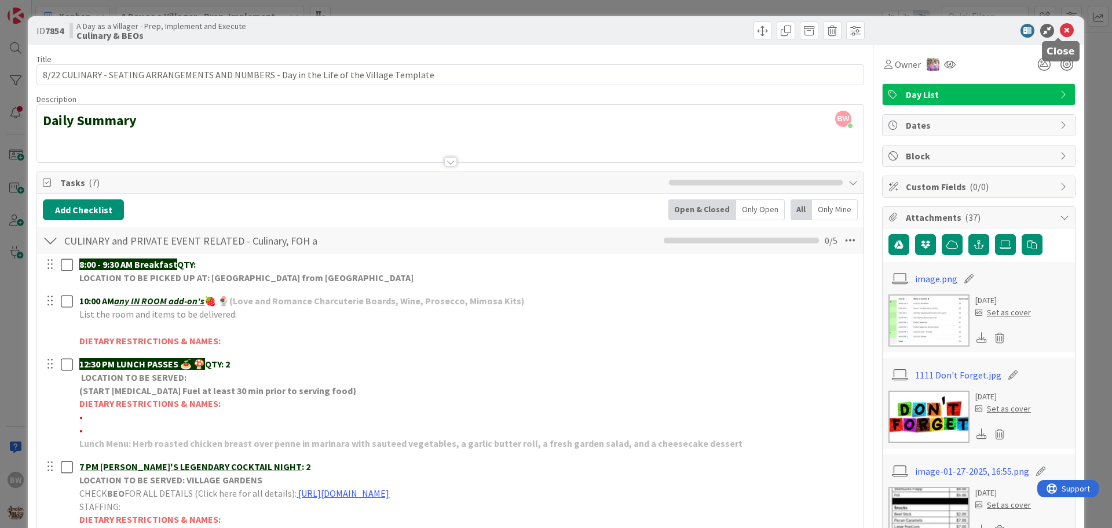
click at [1060, 28] on icon at bounding box center [1067, 31] width 14 height 14
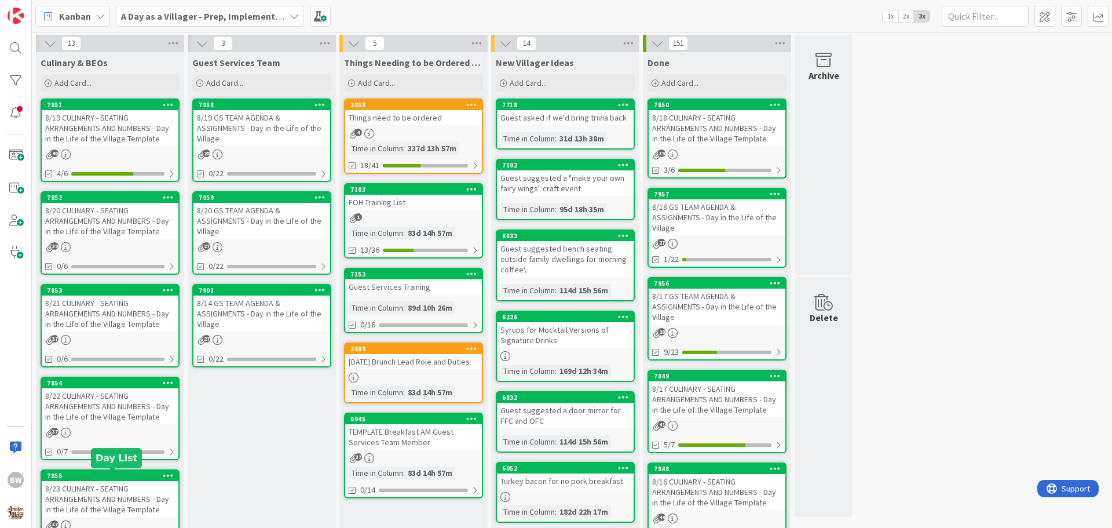
click at [101, 477] on div "7855" at bounding box center [112, 476] width 131 height 8
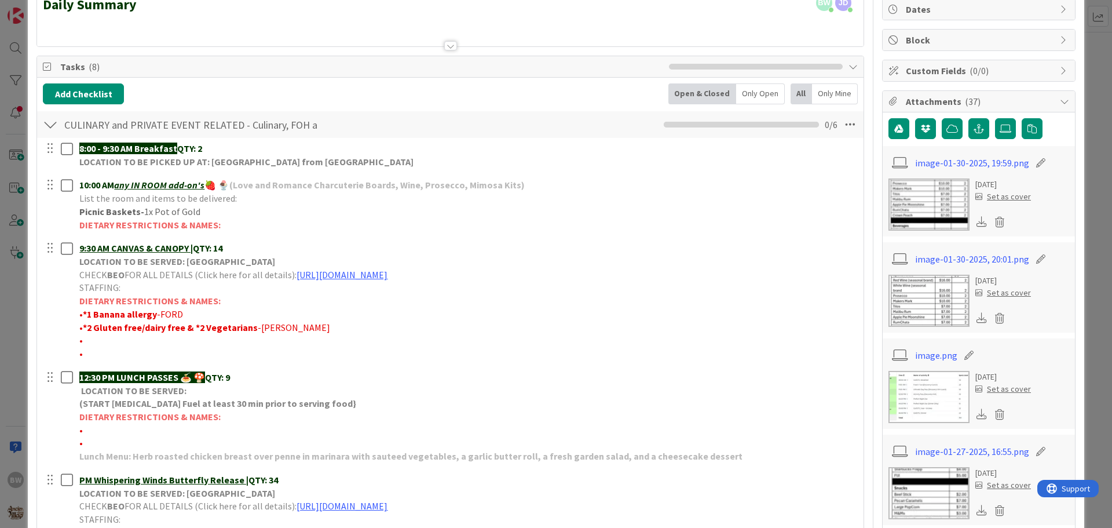
scroll to position [348, 0]
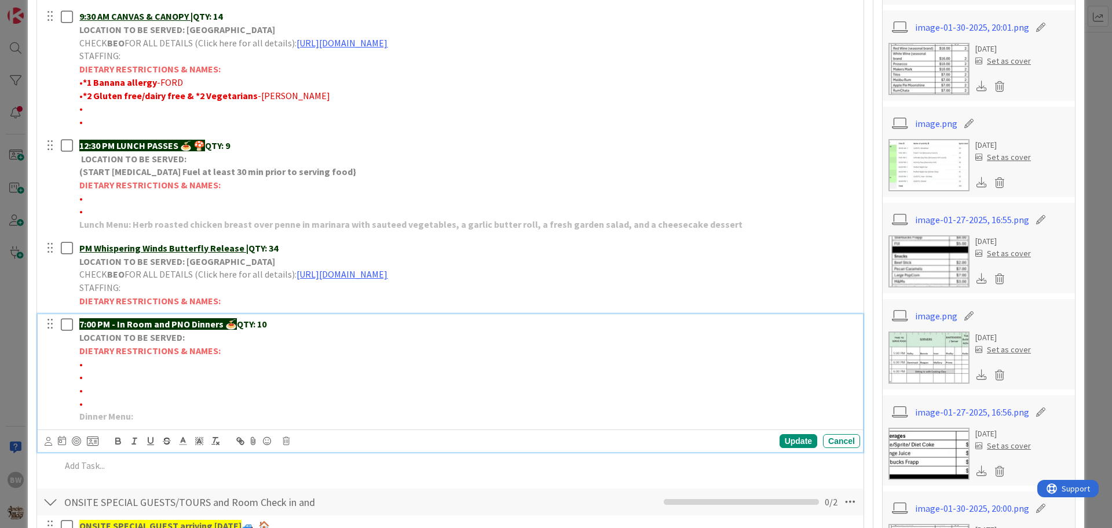
drag, startPoint x: 80, startPoint y: 338, endPoint x: 185, endPoint y: 335, distance: 105.5
click at [185, 335] on p "LOCATION TO BE SERVED:" at bounding box center [467, 337] width 776 height 13
click at [435, 335] on span "107 BROWN" at bounding box center [459, 337] width 48 height 12
click at [781, 441] on div "Update" at bounding box center [799, 441] width 38 height 14
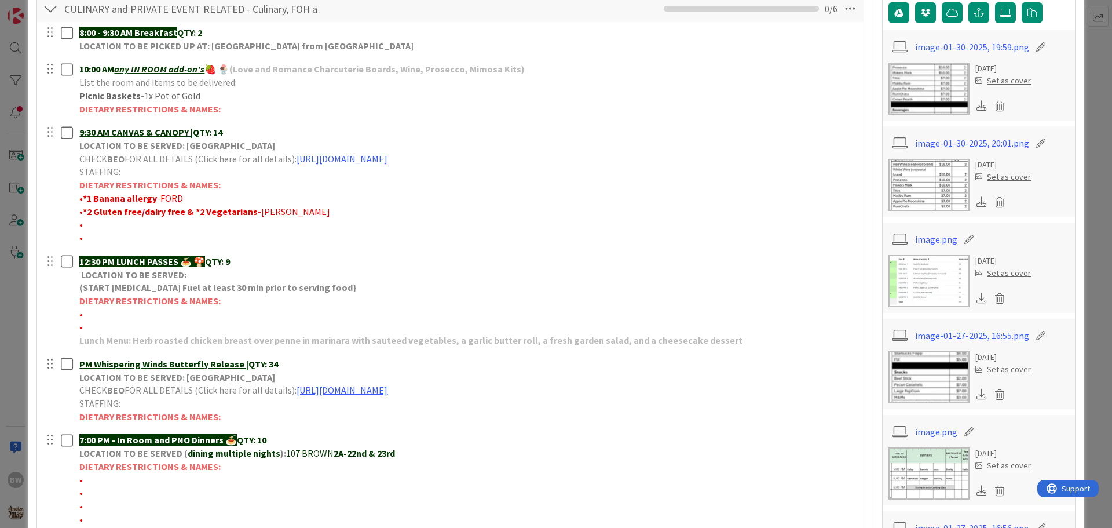
scroll to position [0, 0]
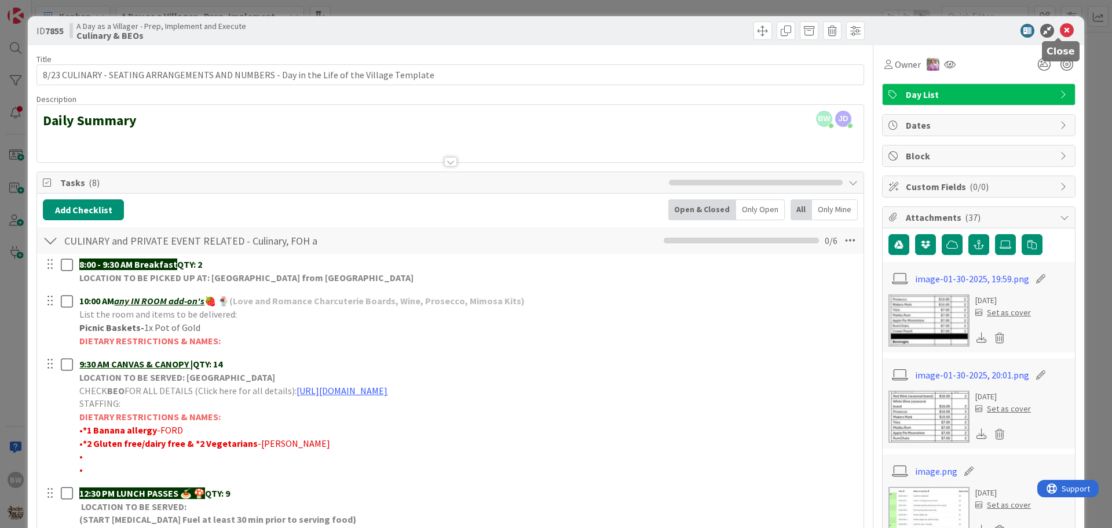
click at [1060, 31] on icon at bounding box center [1067, 31] width 14 height 14
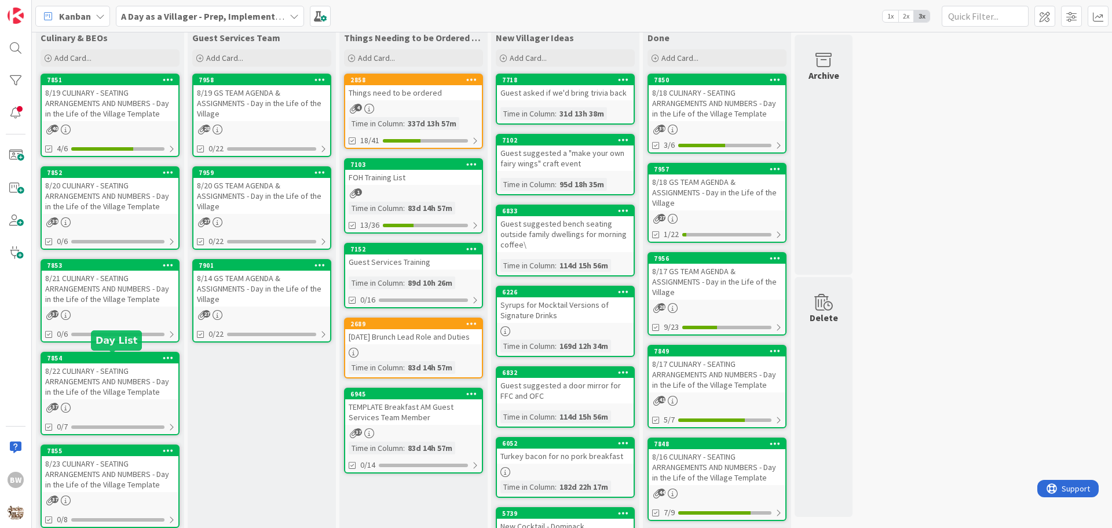
click at [112, 355] on div "7854" at bounding box center [112, 358] width 131 height 8
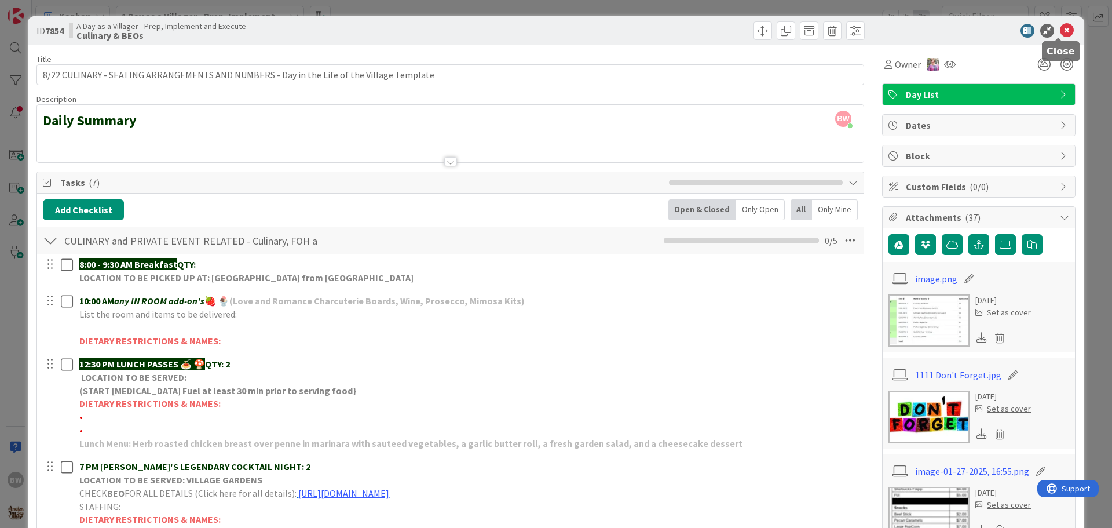
click at [1060, 28] on icon at bounding box center [1067, 31] width 14 height 14
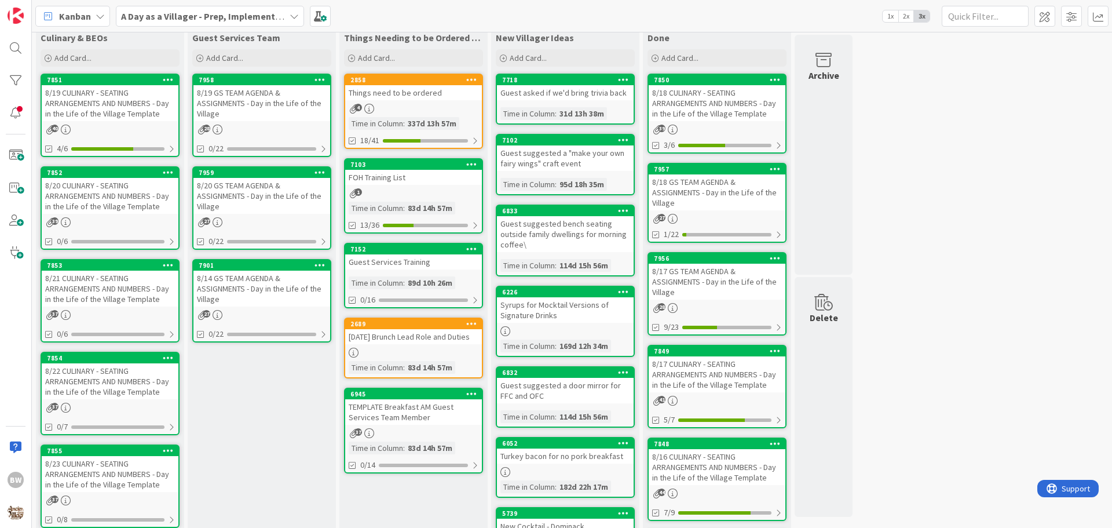
click at [92, 456] on div "8/23 CULINARY - SEATING ARRANGEMENTS AND NUMBERS - Day in the Life of the Villa…" at bounding box center [110, 474] width 137 height 36
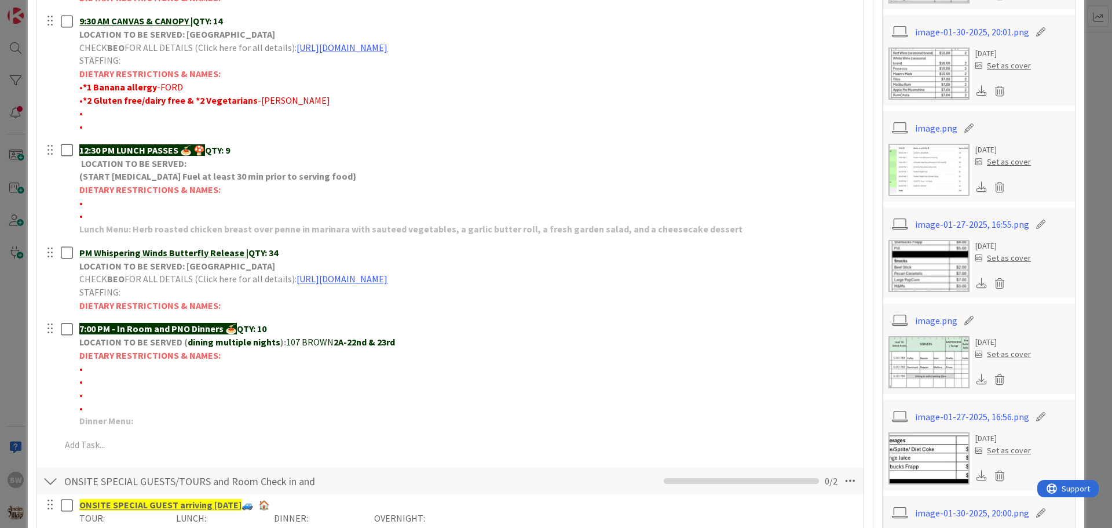
scroll to position [348, 0]
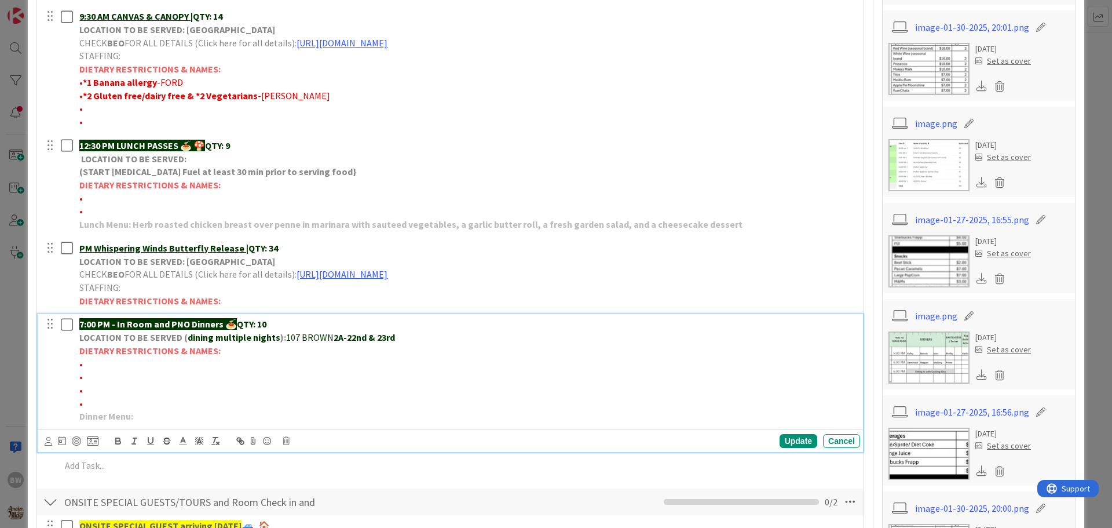
click at [93, 361] on p "•" at bounding box center [467, 363] width 776 height 13
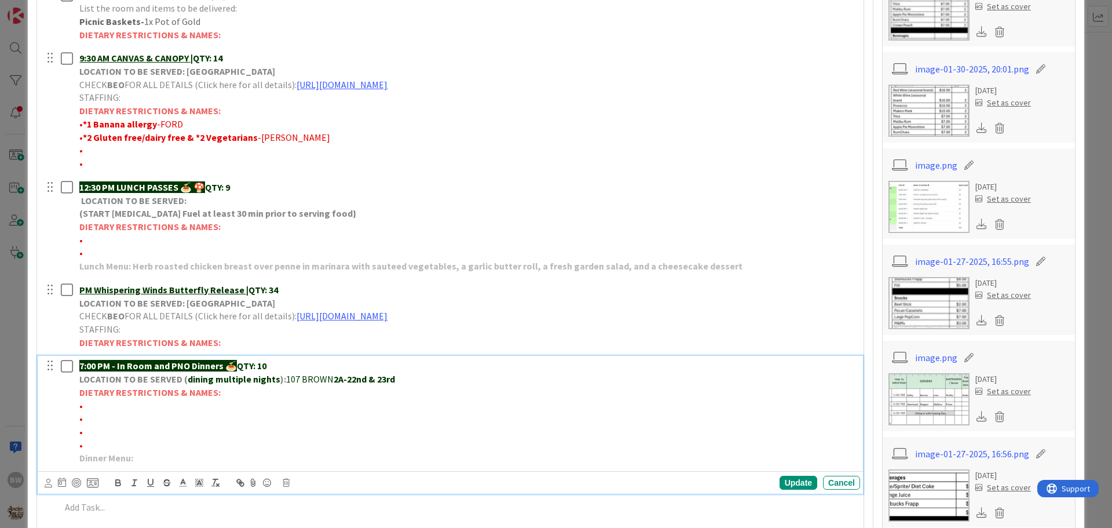
scroll to position [405, 0]
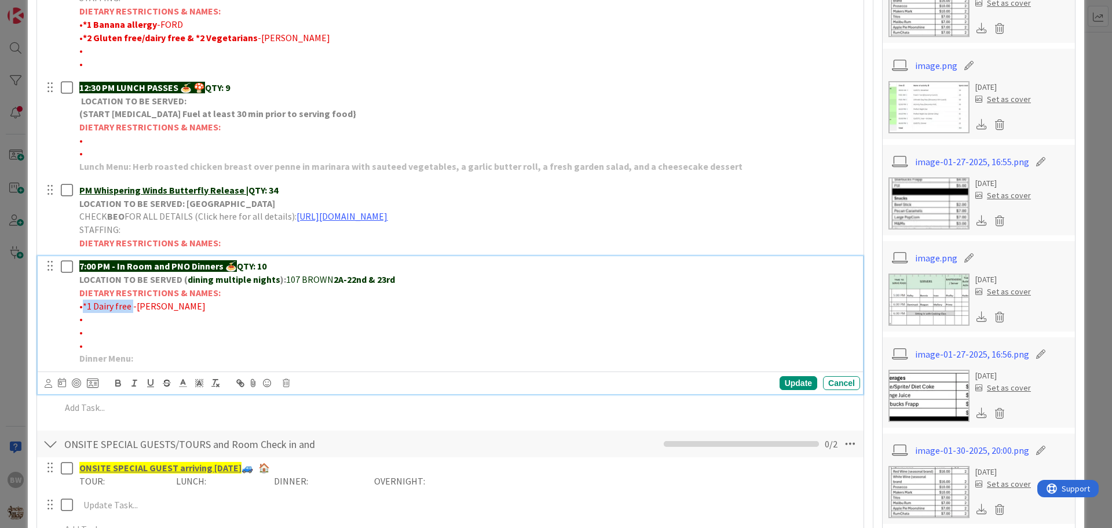
drag, startPoint x: 131, startPoint y: 305, endPoint x: 82, endPoint y: 301, distance: 49.4
click at [82, 301] on span "•*1 Dairy free -[PERSON_NAME]" at bounding box center [142, 306] width 126 height 12
click at [118, 382] on icon "button" at bounding box center [118, 383] width 10 height 10
click at [759, 329] on p "•" at bounding box center [467, 332] width 776 height 13
click at [784, 383] on div "Update" at bounding box center [799, 383] width 38 height 14
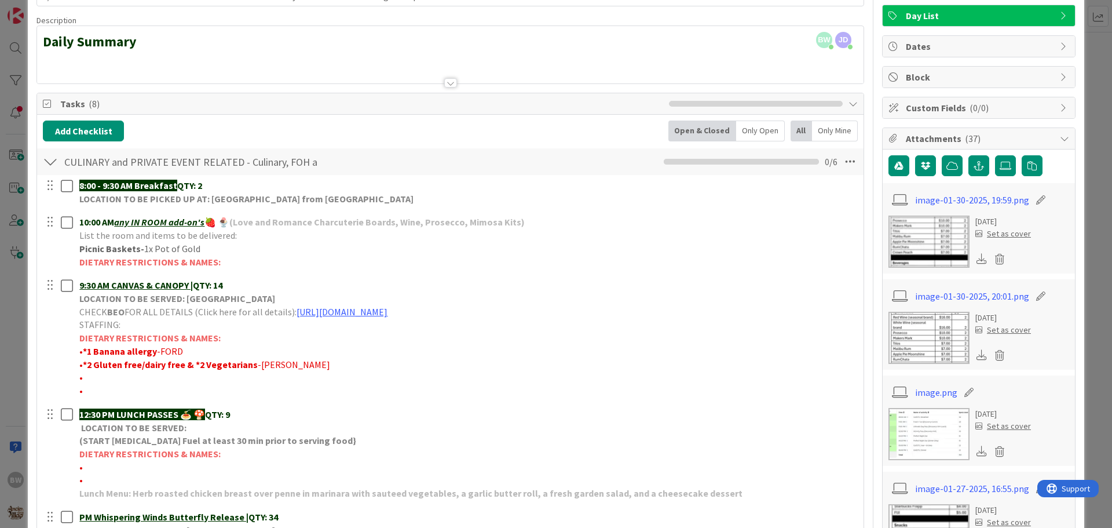
scroll to position [0, 0]
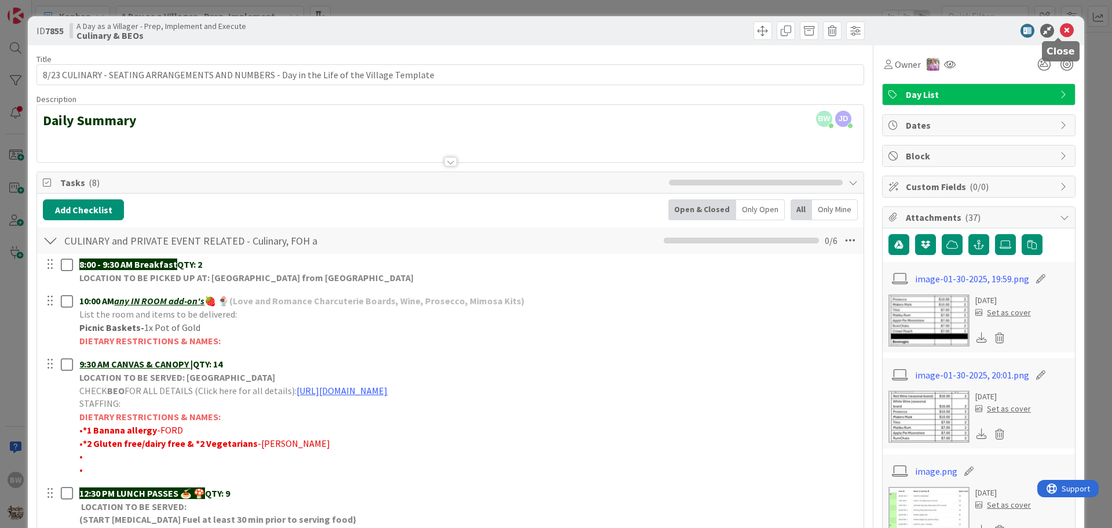
click at [1060, 27] on icon at bounding box center [1067, 31] width 14 height 14
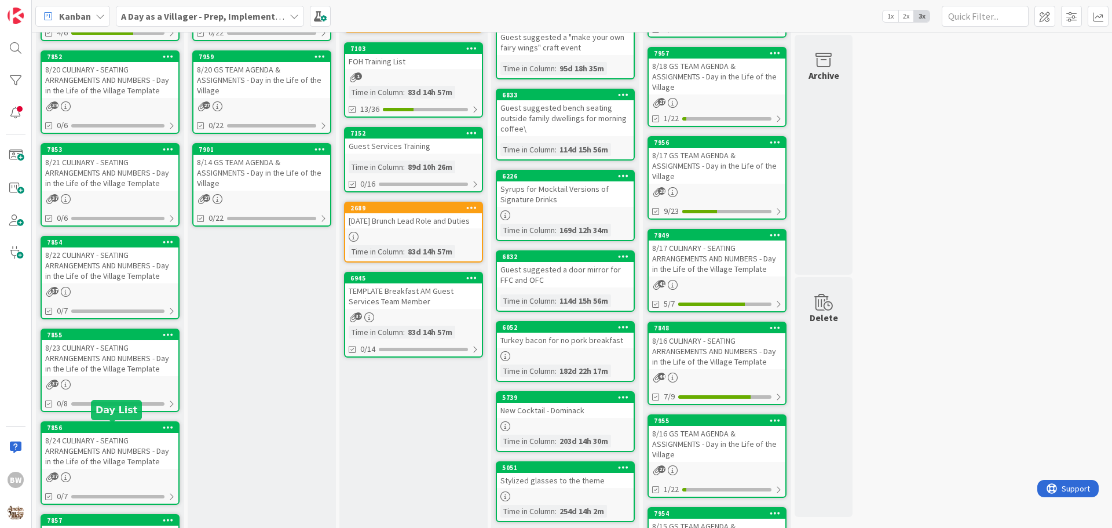
click at [93, 426] on div "7856" at bounding box center [112, 427] width 131 height 8
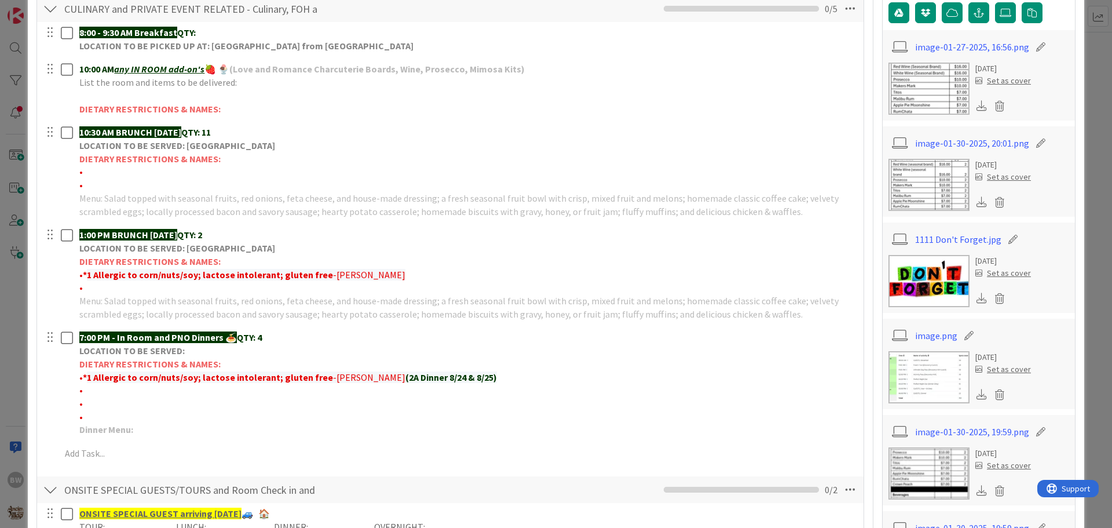
scroll to position [174, 0]
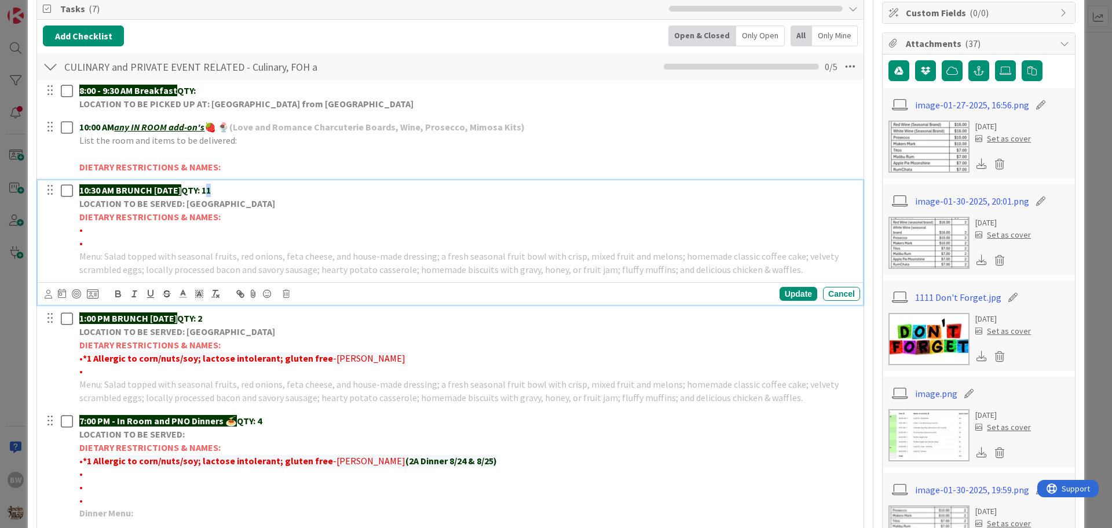
click at [229, 190] on p "10:30 AM BRUNCH [DATE] QTY: 11" at bounding box center [467, 190] width 776 height 13
click at [86, 225] on p "•" at bounding box center [467, 229] width 776 height 13
click at [84, 243] on p "•" at bounding box center [467, 242] width 776 height 13
drag, startPoint x: 159, startPoint y: 244, endPoint x: 83, endPoint y: 240, distance: 76.0
click at [83, 240] on span "•*1 Lavender allergy -[PERSON_NAME]" at bounding box center [156, 243] width 154 height 12
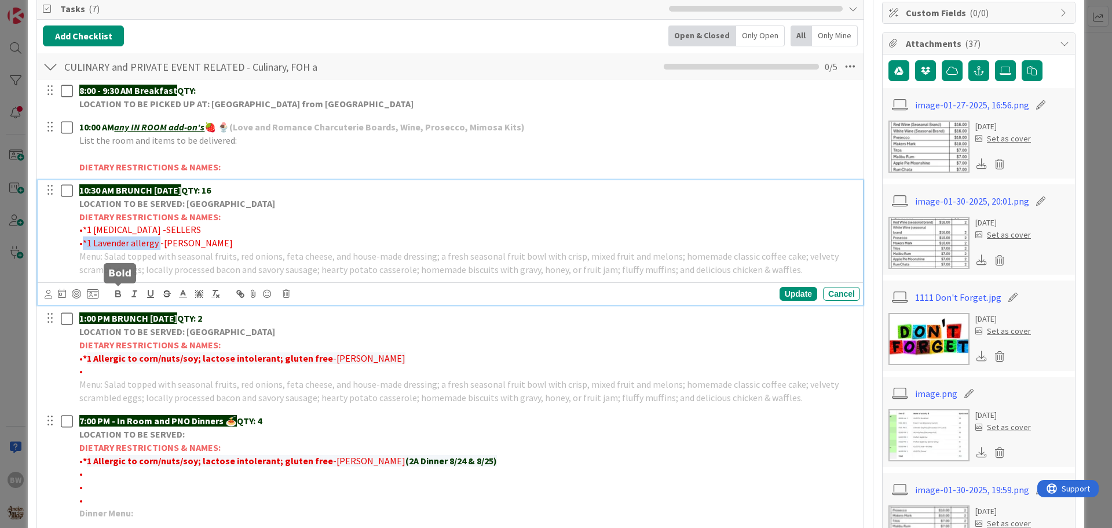
click at [119, 293] on icon "button" at bounding box center [118, 293] width 10 height 10
click at [155, 226] on span "•*1 [MEDICAL_DATA] -SELLERS" at bounding box center [140, 230] width 122 height 12
drag, startPoint x: 155, startPoint y: 226, endPoint x: 82, endPoint y: 228, distance: 73.0
click at [82, 228] on span "•*1 [MEDICAL_DATA] -SELLERS" at bounding box center [140, 230] width 122 height 12
click at [118, 295] on icon "button" at bounding box center [118, 293] width 10 height 10
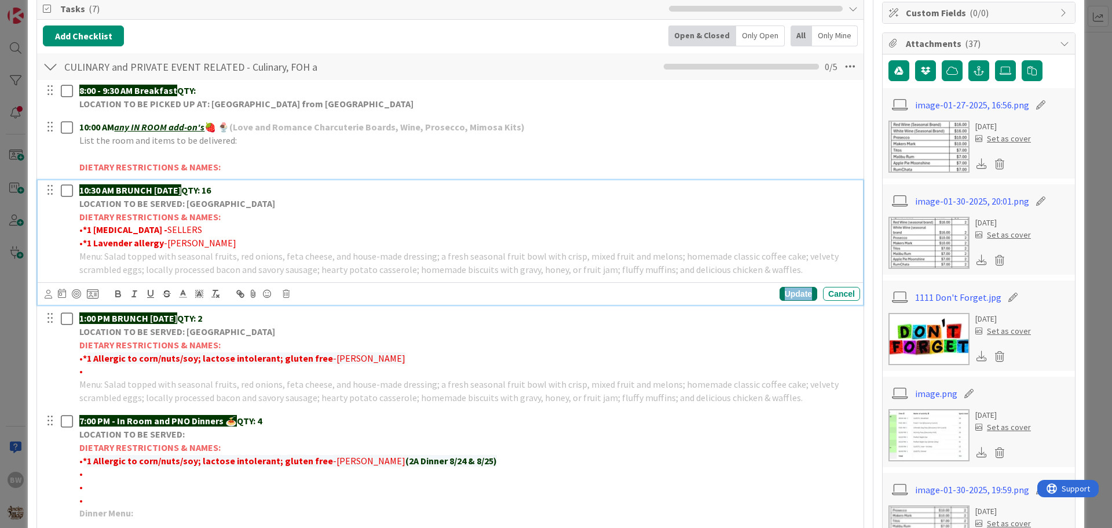
click at [785, 291] on div "Update" at bounding box center [799, 294] width 38 height 14
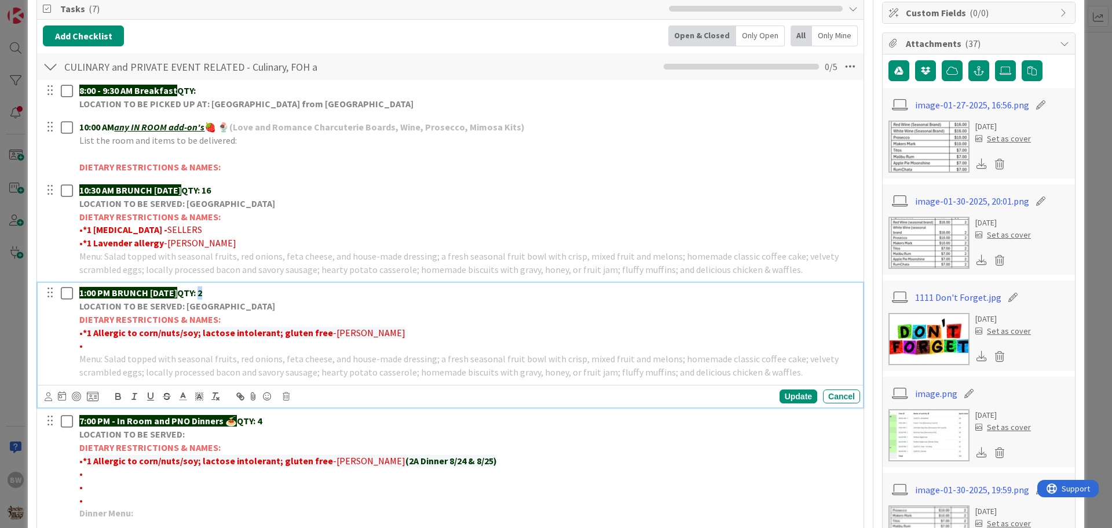
click at [202, 290] on strong "QTY: 2" at bounding box center [189, 293] width 25 height 12
click at [97, 344] on p "•" at bounding box center [467, 345] width 776 height 13
drag, startPoint x: 165, startPoint y: 343, endPoint x: 84, endPoint y: 345, distance: 81.1
click at [84, 345] on span "•*2 Allergic to peanuts -[PERSON_NAME]" at bounding box center [161, 345] width 164 height 12
click at [117, 395] on icon "button" at bounding box center [118, 396] width 10 height 10
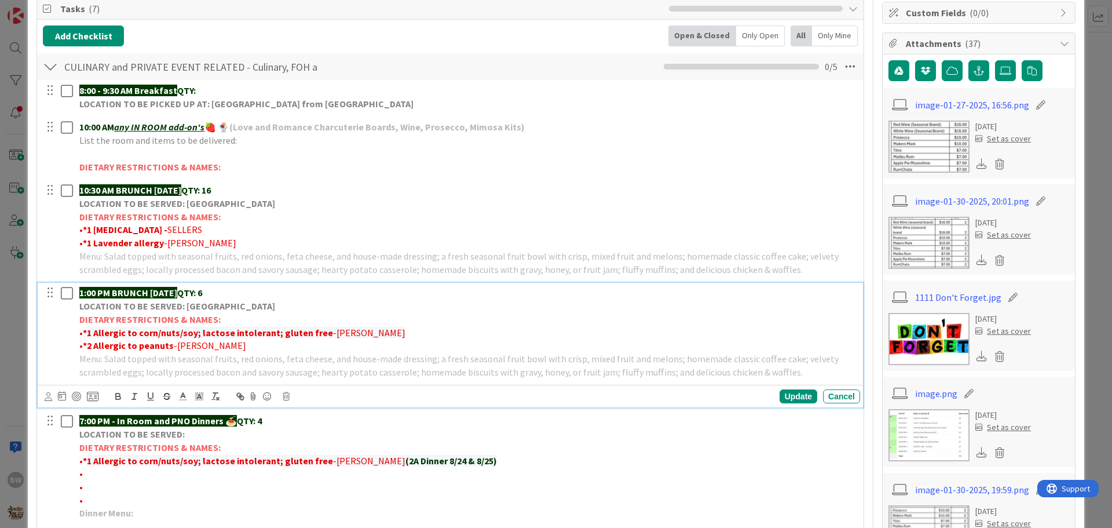
click at [379, 306] on p "LOCATION TO BE SERVED: [GEOGRAPHIC_DATA]" at bounding box center [467, 305] width 776 height 13
click at [780, 393] on div "Update" at bounding box center [799, 396] width 38 height 14
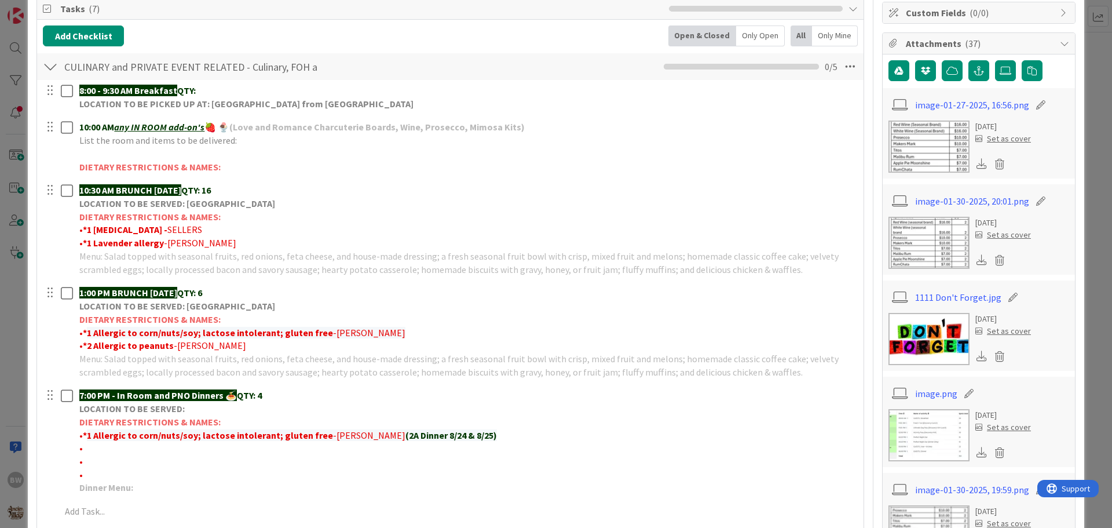
scroll to position [232, 0]
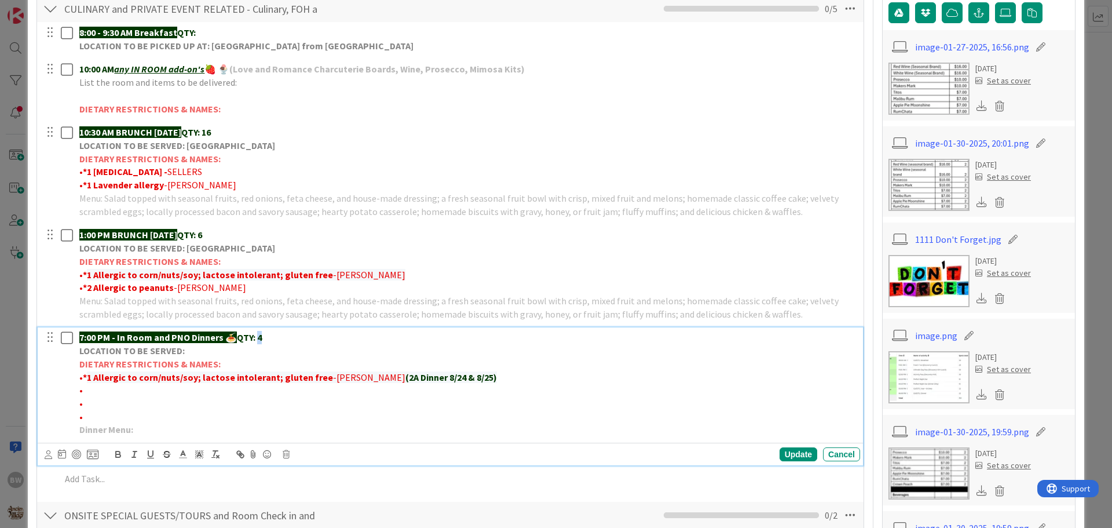
drag, startPoint x: 269, startPoint y: 338, endPoint x: 261, endPoint y: 336, distance: 8.4
click at [261, 336] on p "7:00 PM - In Room and PNO Dinners 🍝 QTY: 4" at bounding box center [467, 337] width 776 height 13
click at [791, 456] on div "Update" at bounding box center [799, 454] width 38 height 14
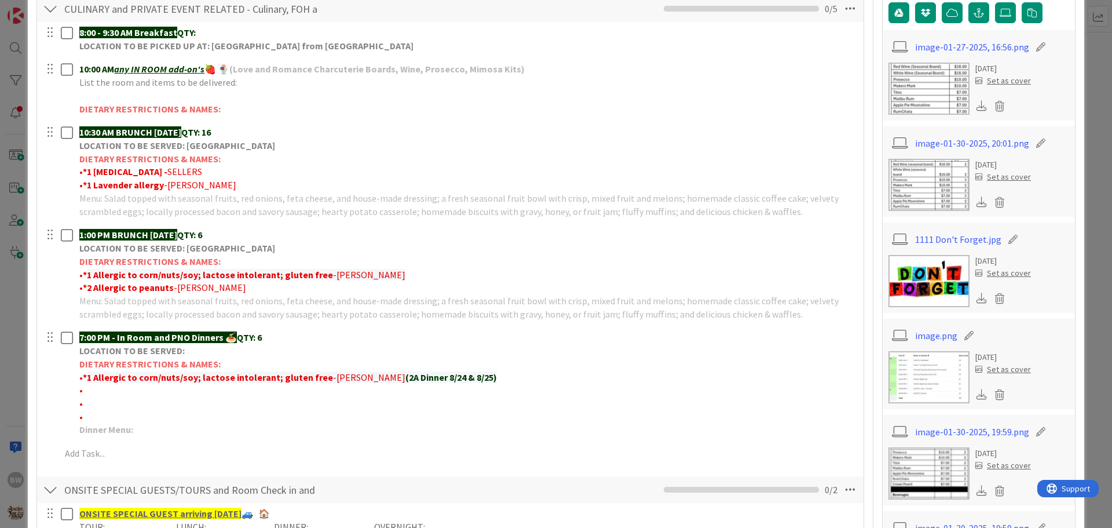
scroll to position [0, 0]
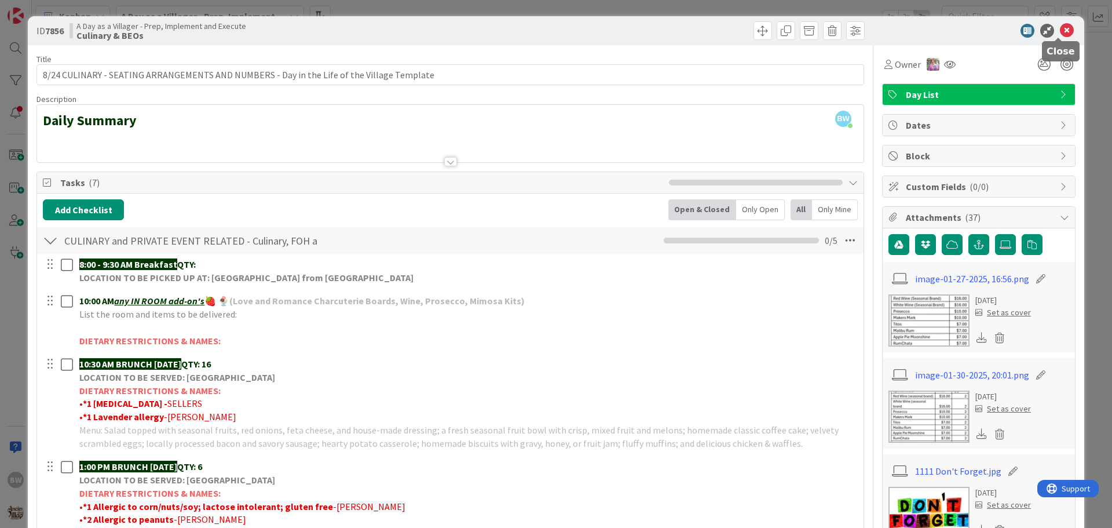
click at [1060, 30] on icon at bounding box center [1067, 31] width 14 height 14
